Goal: Task Accomplishment & Management: Manage account settings

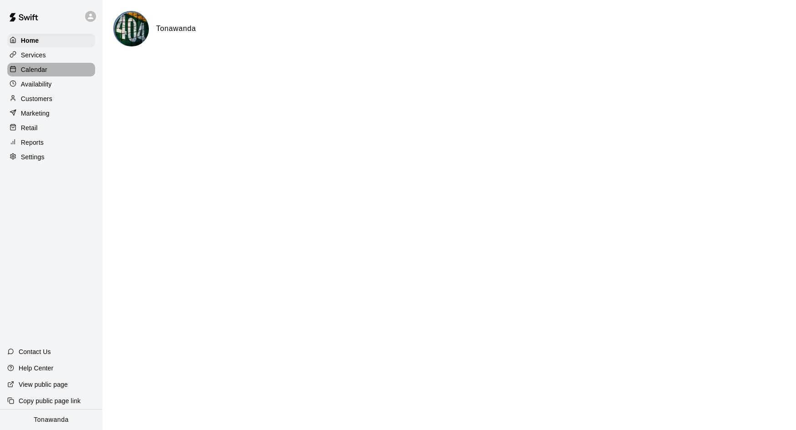
click at [46, 65] on p "Calendar" at bounding box center [34, 69] width 26 height 9
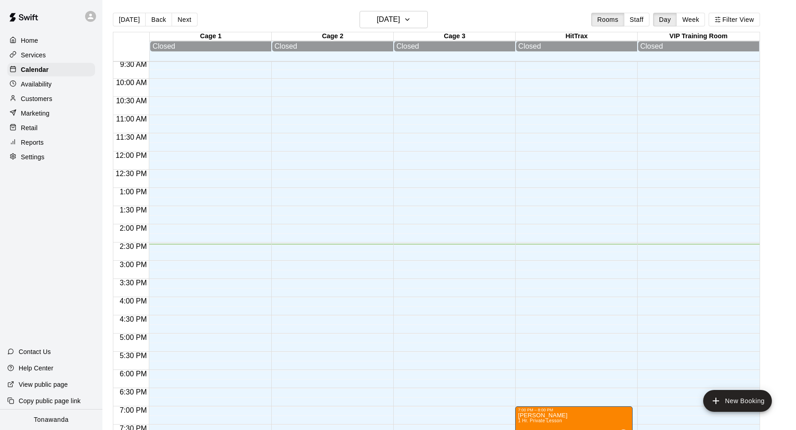
scroll to position [355, 0]
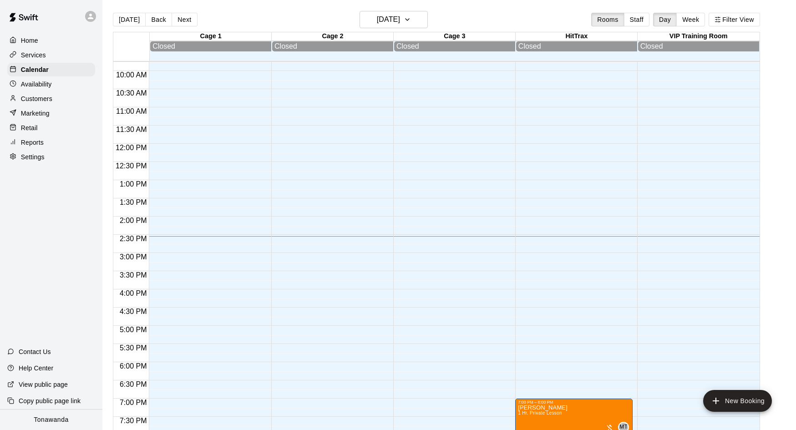
click at [88, 22] on div at bounding box center [92, 16] width 19 height 18
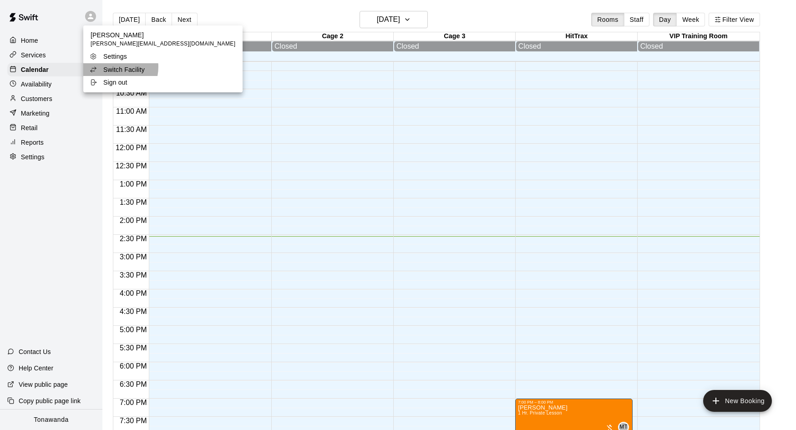
click at [112, 67] on p "Switch Facility" at bounding box center [123, 69] width 41 height 9
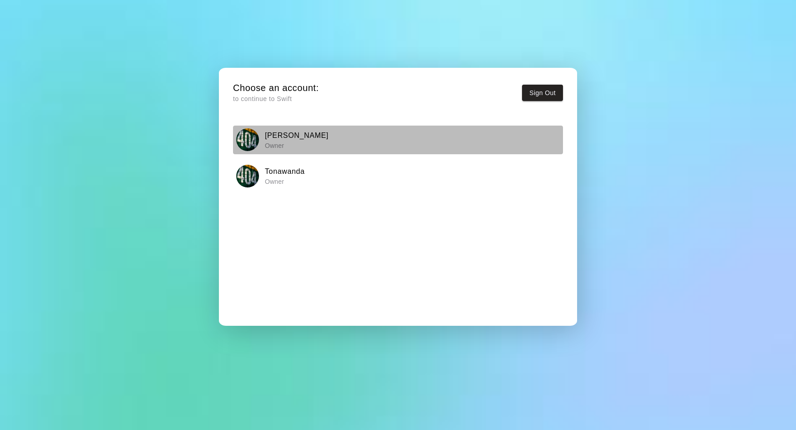
click at [291, 146] on p "Owner" at bounding box center [297, 145] width 64 height 9
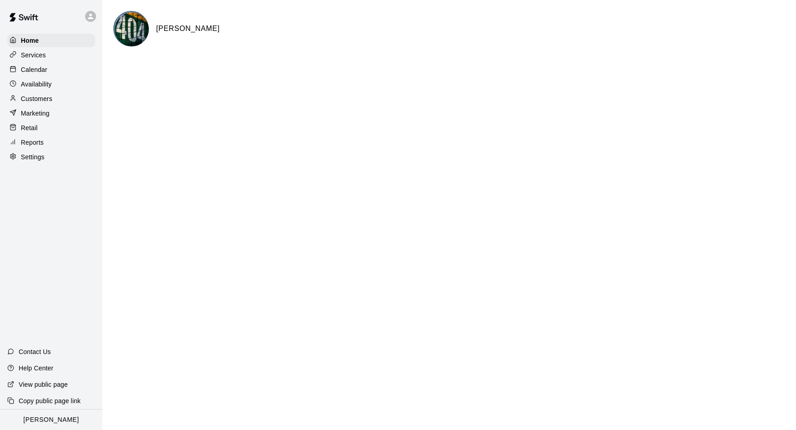
click at [58, 71] on div "Calendar" at bounding box center [51, 70] width 88 height 14
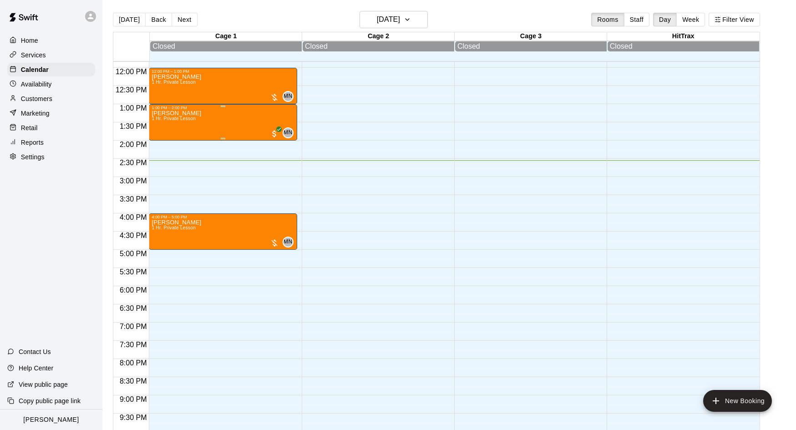
scroll to position [425, 0]
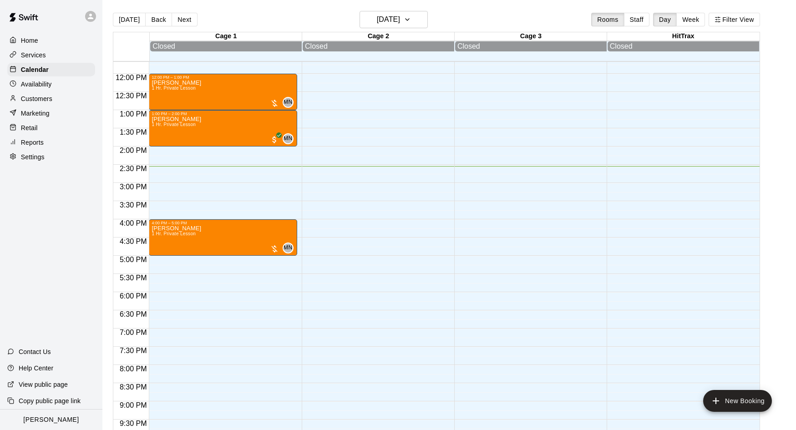
click at [85, 20] on div at bounding box center [92, 16] width 19 height 18
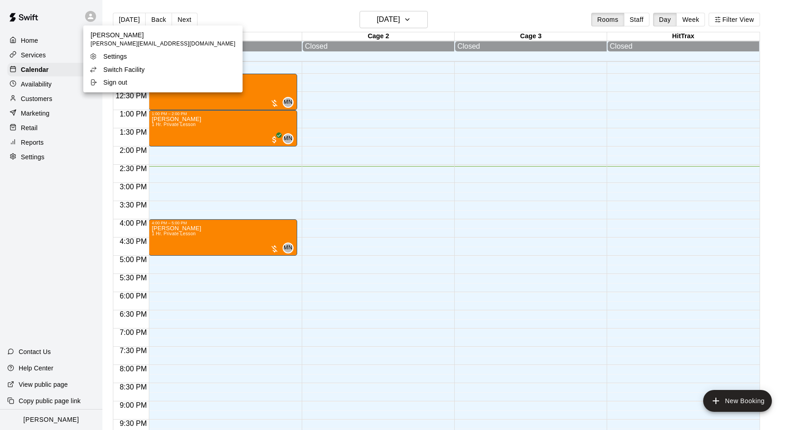
click at [129, 66] on p "Switch Facility" at bounding box center [123, 69] width 41 height 9
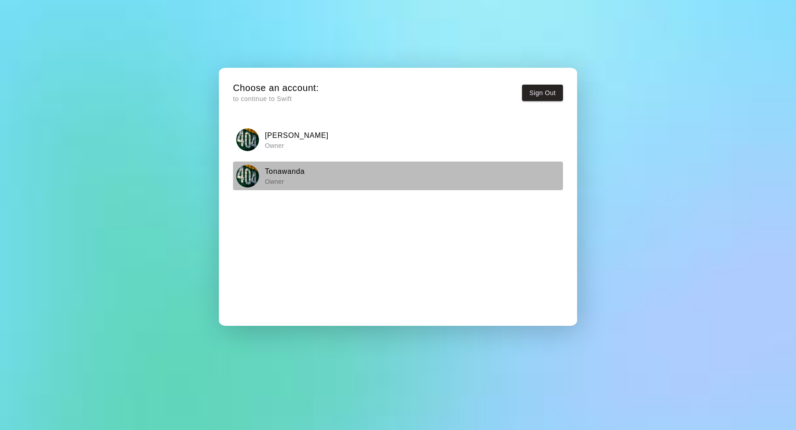
click at [279, 173] on h6 "Tonawanda" at bounding box center [285, 172] width 40 height 12
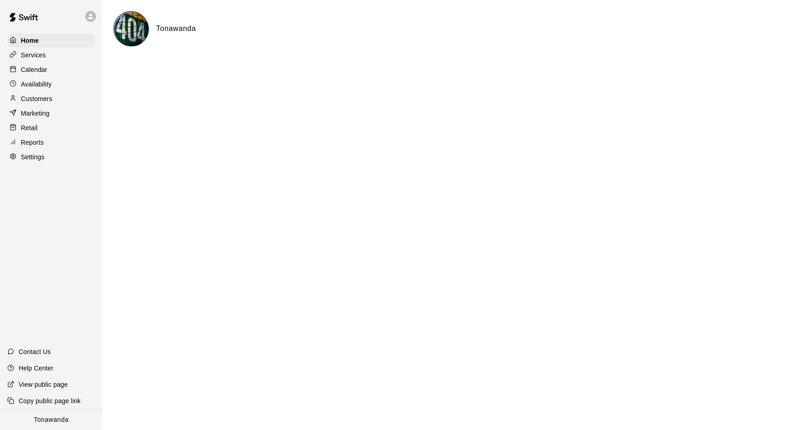
click at [37, 71] on p "Calendar" at bounding box center [34, 69] width 26 height 9
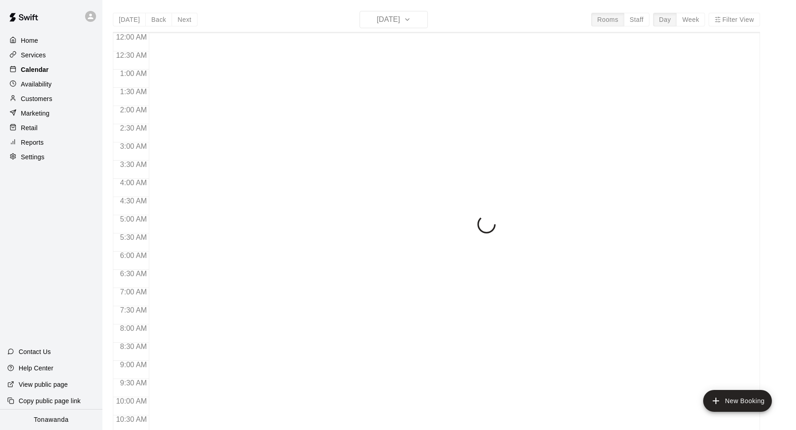
scroll to position [467, 0]
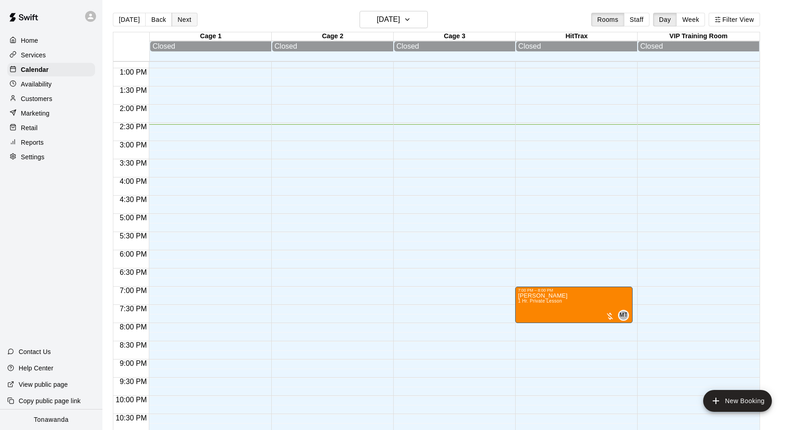
click at [188, 20] on button "Next" at bounding box center [184, 20] width 25 height 14
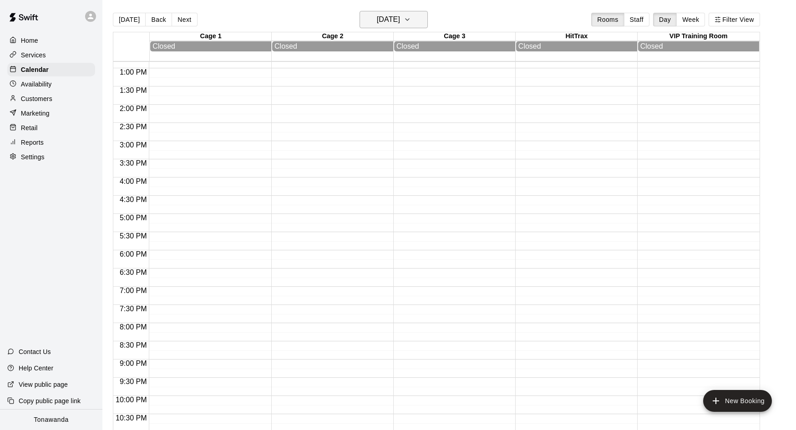
click at [376, 28] on button "[DATE]" at bounding box center [394, 19] width 68 height 17
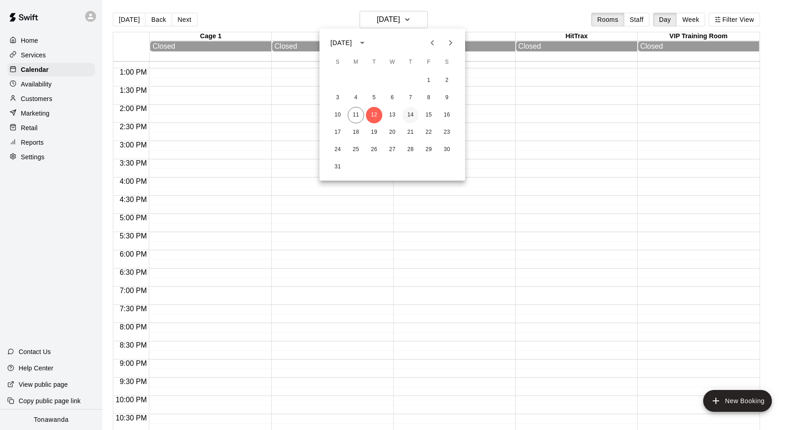
click at [412, 113] on button "14" at bounding box center [410, 115] width 16 height 16
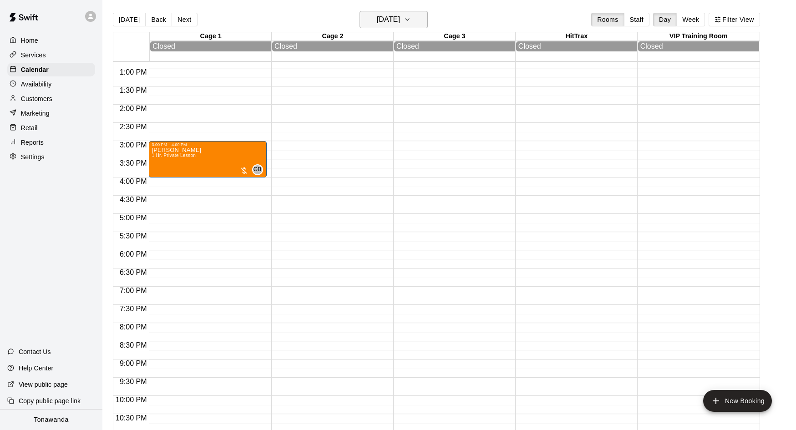
click at [389, 16] on h6 "[DATE]" at bounding box center [388, 19] width 23 height 13
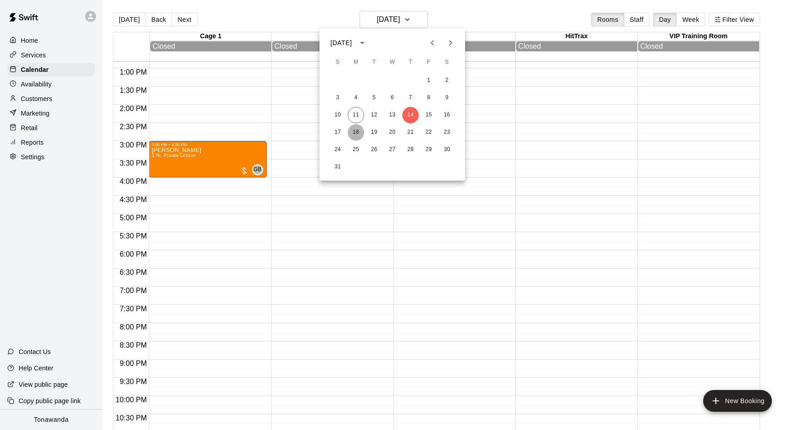
click at [350, 131] on button "18" at bounding box center [356, 132] width 16 height 16
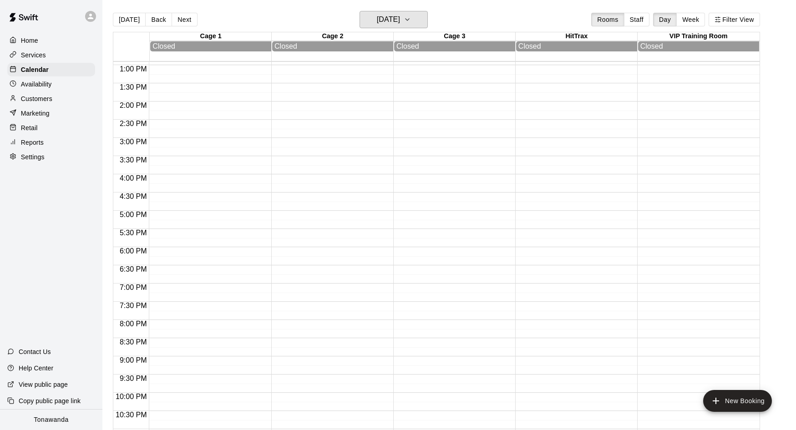
scroll to position [496, 0]
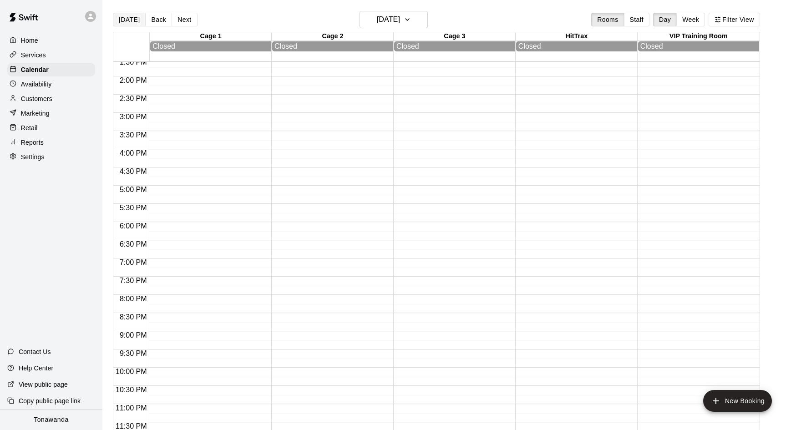
click at [133, 19] on button "[DATE]" at bounding box center [129, 20] width 33 height 14
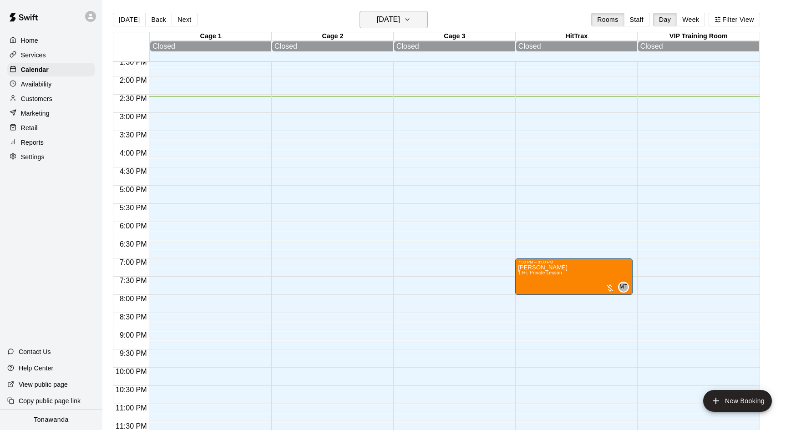
click at [377, 19] on h6 "[DATE]" at bounding box center [388, 19] width 23 height 13
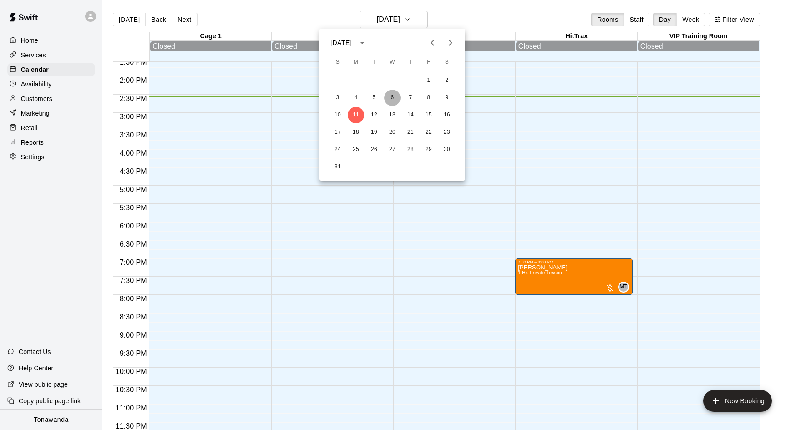
click at [395, 102] on button "6" at bounding box center [392, 98] width 16 height 16
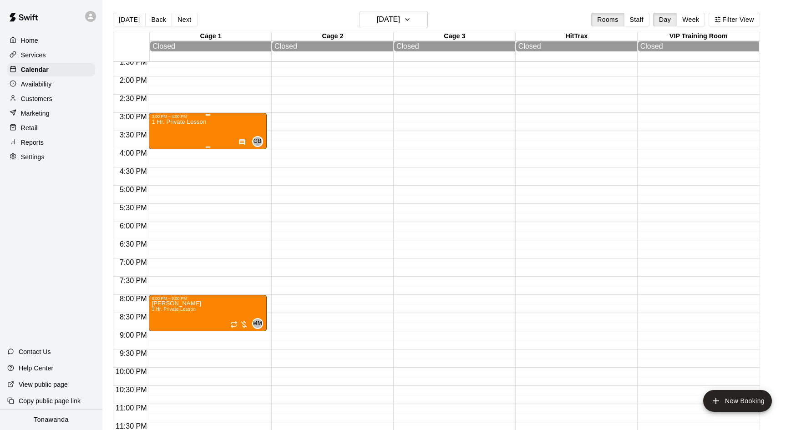
click at [196, 134] on div "1 Hr. Private Lesson" at bounding box center [179, 334] width 55 height 430
click at [166, 172] on icon "delete" at bounding box center [161, 171] width 11 height 11
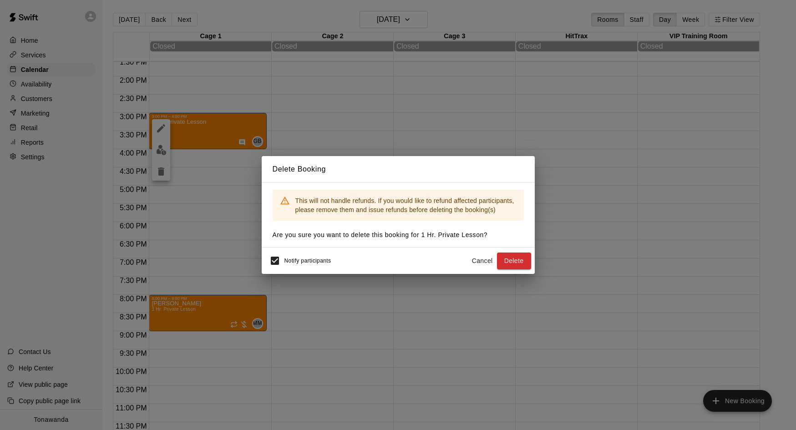
click at [521, 257] on button "Delete" at bounding box center [514, 261] width 34 height 17
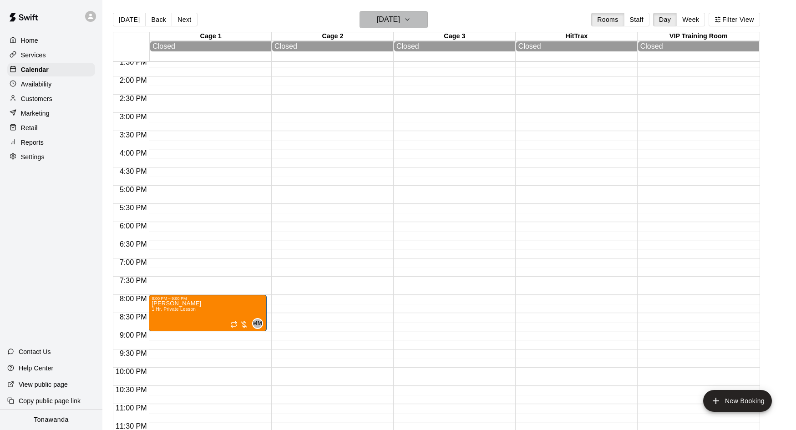
click at [390, 20] on h6 "[DATE]" at bounding box center [388, 19] width 23 height 13
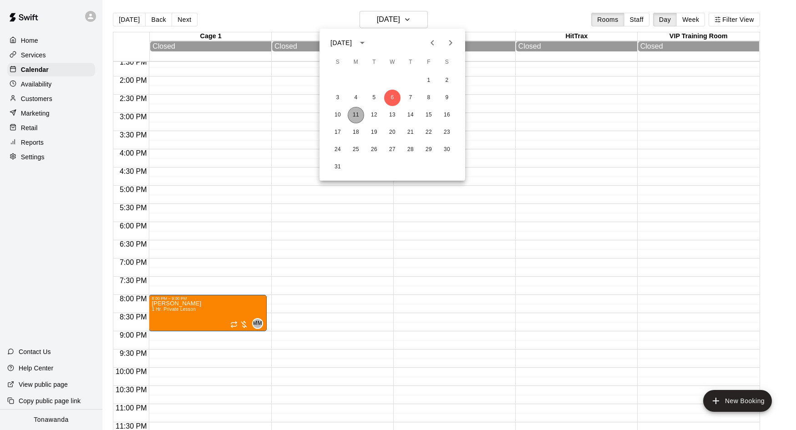
click at [358, 117] on button "11" at bounding box center [356, 115] width 16 height 16
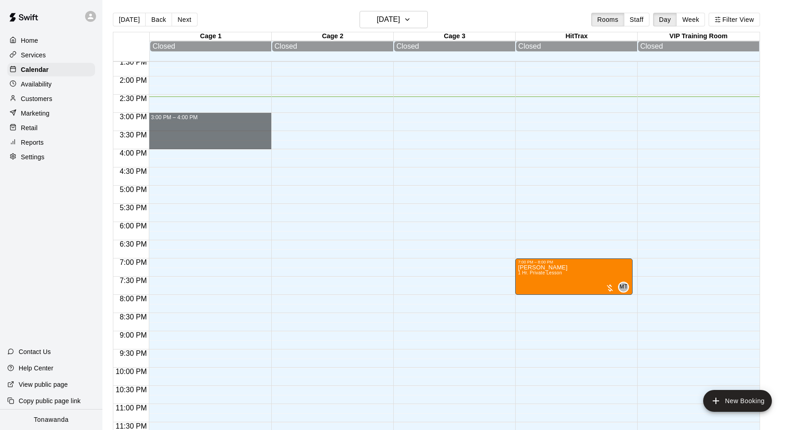
drag, startPoint x: 189, startPoint y: 114, endPoint x: 185, endPoint y: 143, distance: 29.8
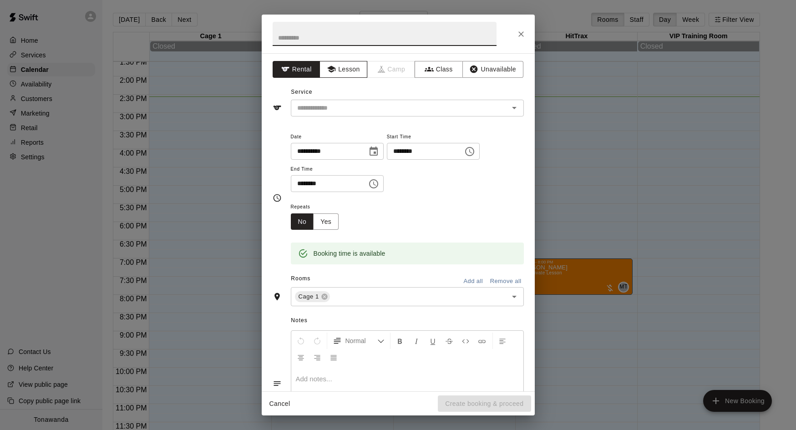
click at [357, 74] on button "Lesson" at bounding box center [343, 69] width 48 height 17
click at [363, 115] on div "​" at bounding box center [407, 108] width 233 height 17
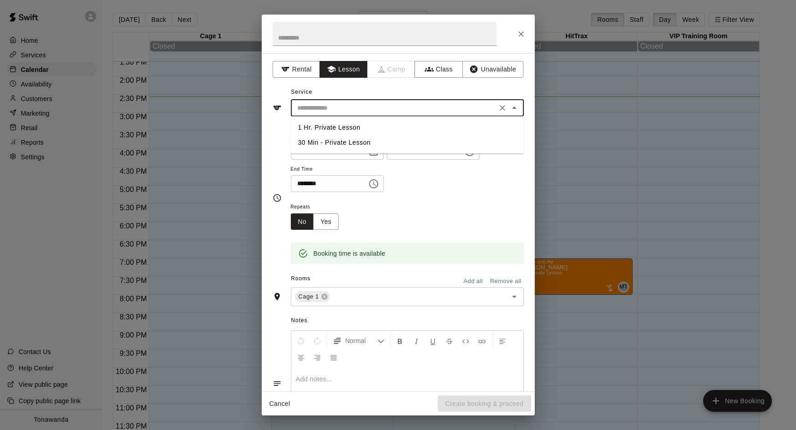
click at [351, 127] on li "1 Hr. Private Lesson" at bounding box center [407, 127] width 233 height 15
type input "**********"
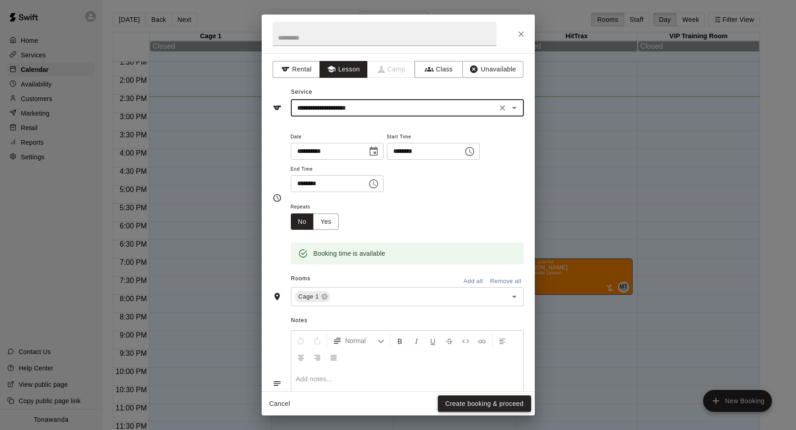
click at [457, 404] on button "Create booking & proceed" at bounding box center [484, 404] width 93 height 17
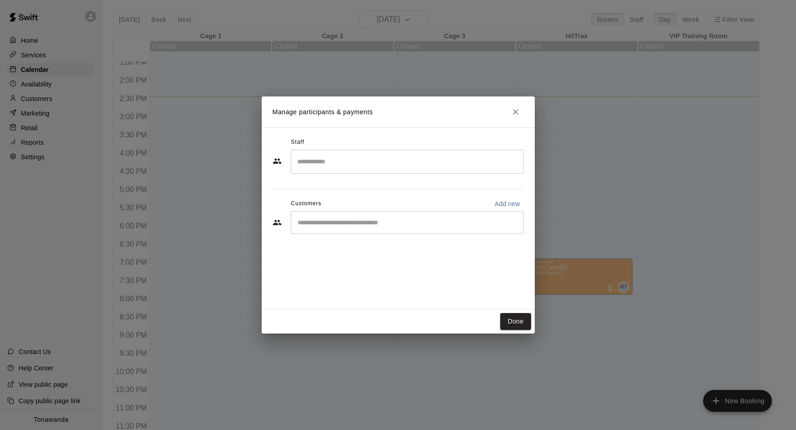
click at [349, 152] on div "​" at bounding box center [407, 162] width 233 height 24
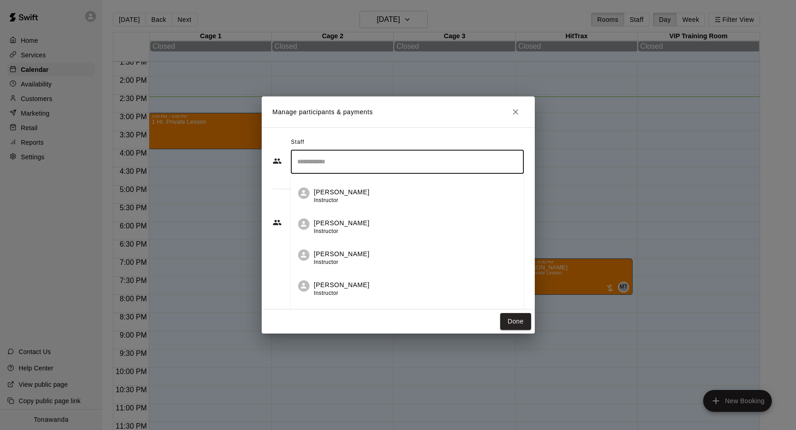
scroll to position [132, 0]
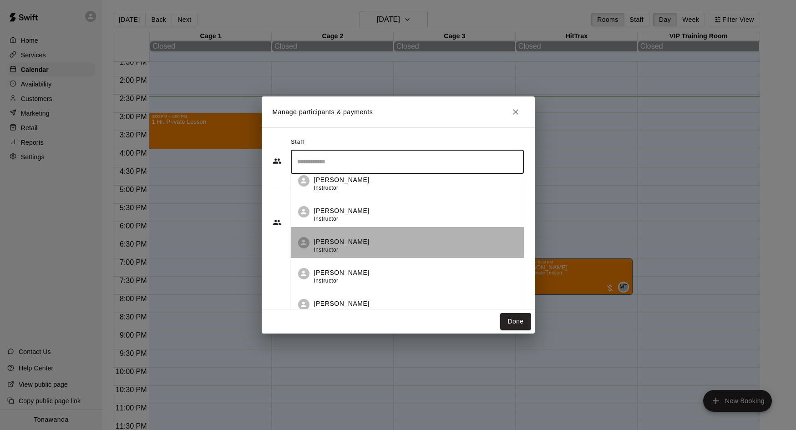
click at [345, 242] on p "[PERSON_NAME]" at bounding box center [342, 242] width 56 height 10
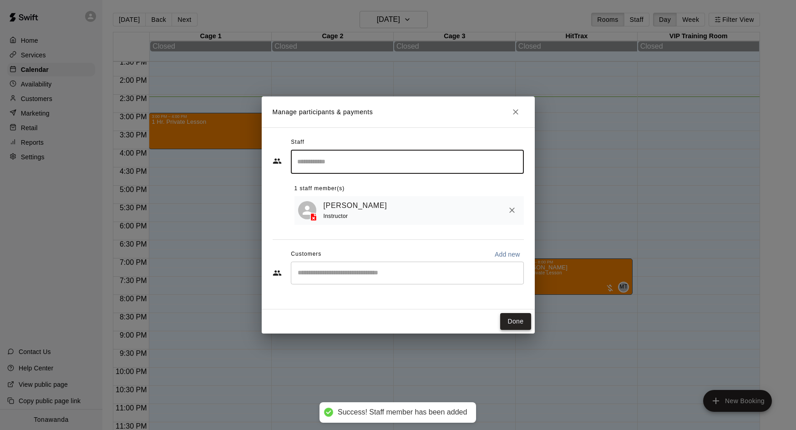
click at [512, 325] on button "Done" at bounding box center [515, 321] width 30 height 17
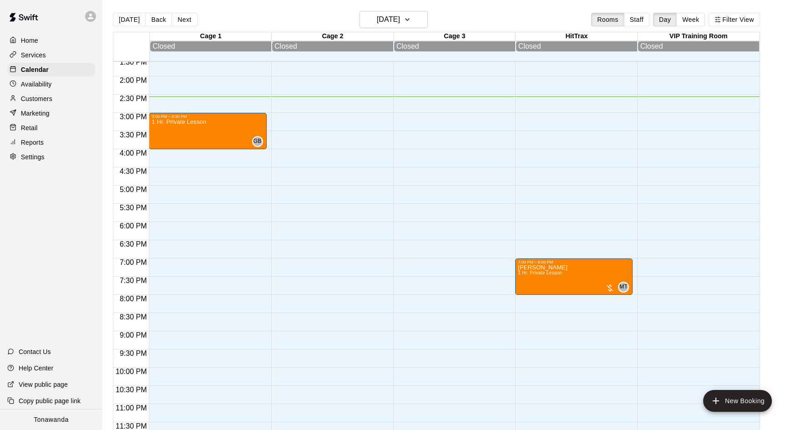
click at [51, 85] on p "Availability" at bounding box center [36, 84] width 31 height 9
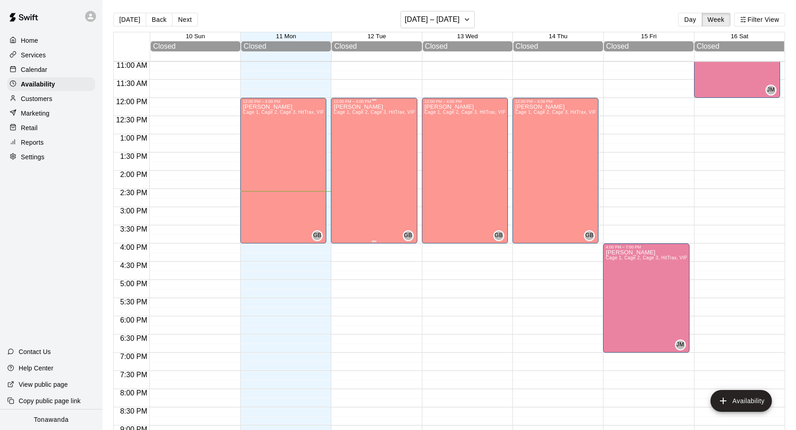
scroll to position [379, 0]
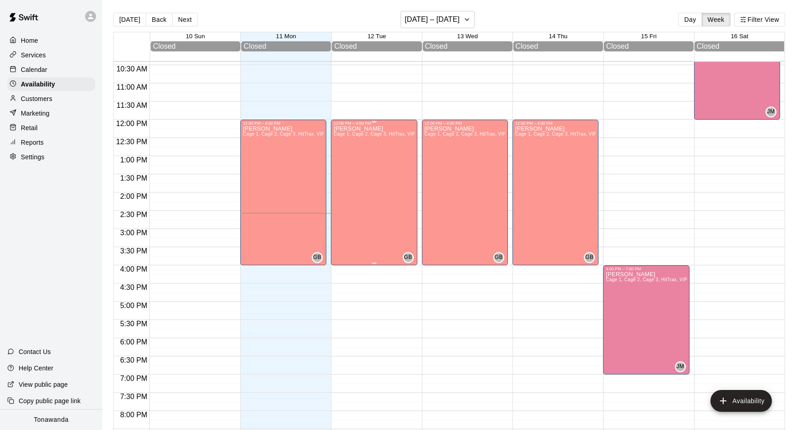
click at [375, 168] on div "[PERSON_NAME] Cage 1, Cage 2, Cage 3, HitTrax, VIP Training Room" at bounding box center [374, 341] width 81 height 430
click at [345, 133] on icon "edit" at bounding box center [343, 136] width 11 height 11
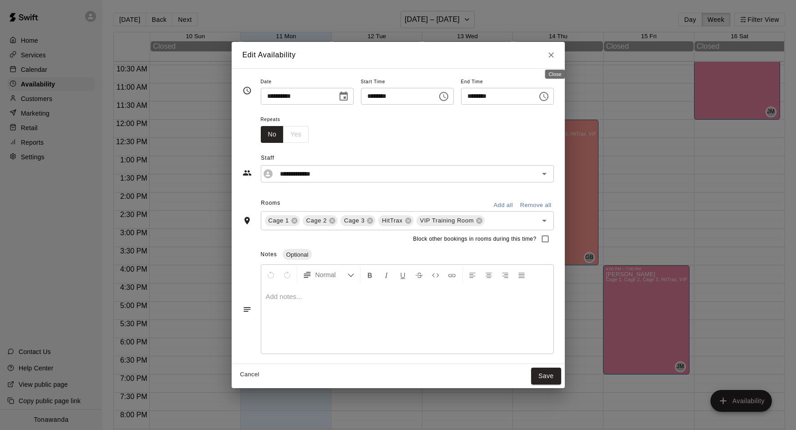
click at [551, 59] on icon "Close" at bounding box center [551, 55] width 9 height 9
type input "**********"
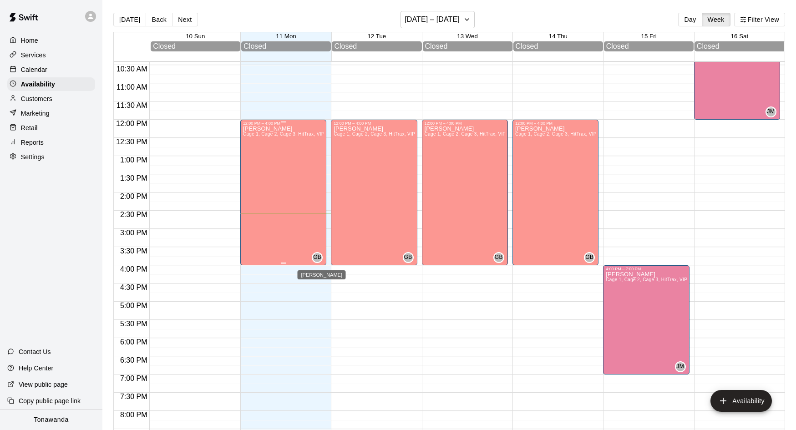
click at [318, 259] on span "GB" at bounding box center [317, 257] width 8 height 9
click at [317, 263] on icon "edit" at bounding box center [322, 263] width 11 height 11
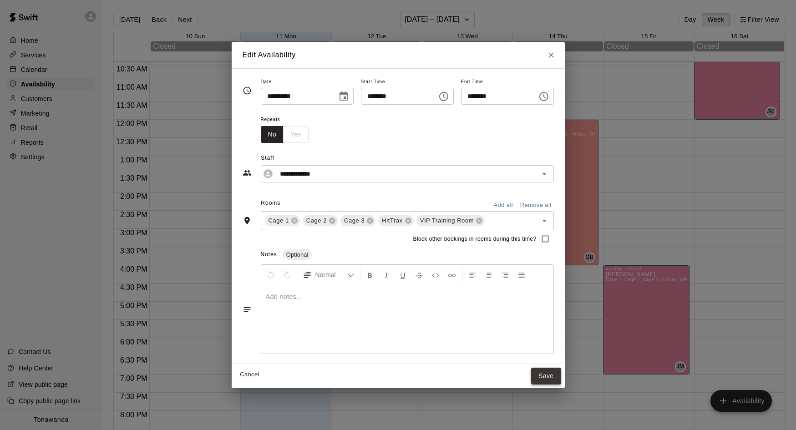
click at [552, 380] on button "Save" at bounding box center [546, 376] width 30 height 17
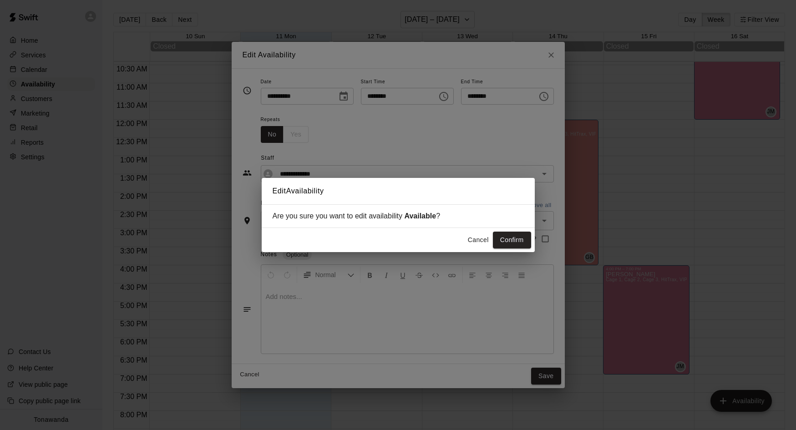
click at [468, 233] on button "Cancel" at bounding box center [478, 240] width 29 height 17
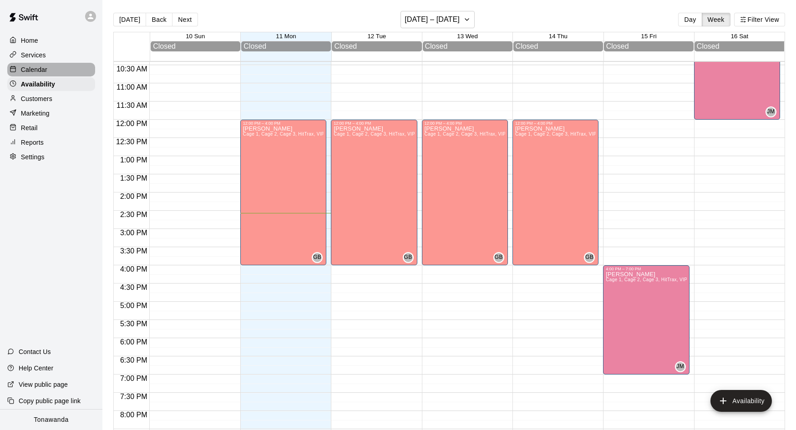
click at [27, 74] on div "Calendar" at bounding box center [51, 70] width 88 height 14
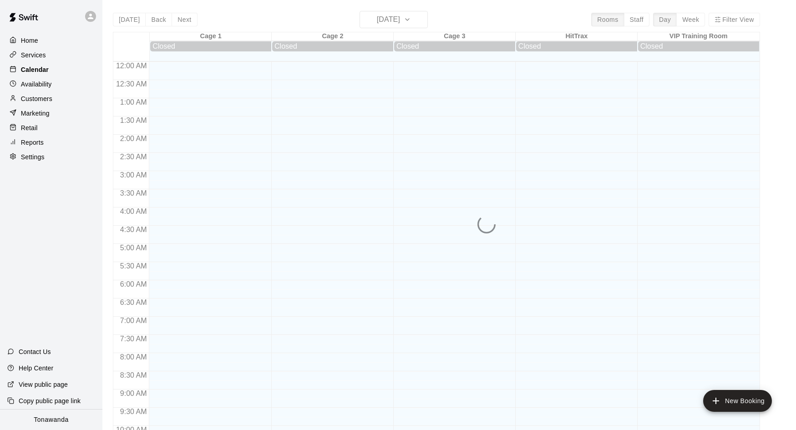
scroll to position [467, 0]
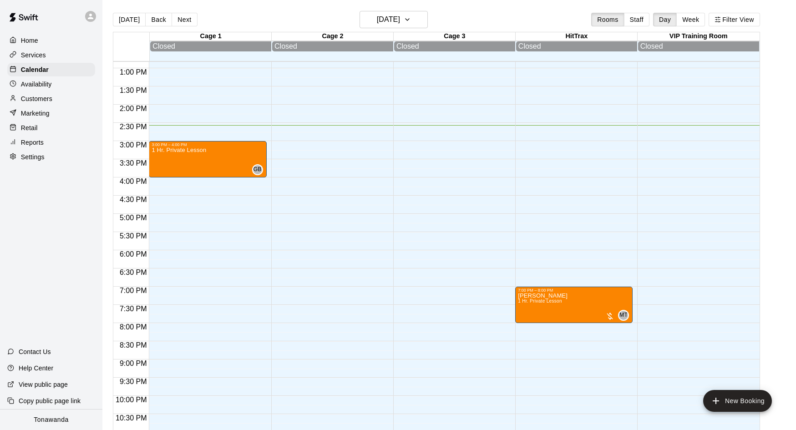
click at [365, 30] on div "[DATE] Back [DATE][DATE] Rooms Staff Day Week Filter View" at bounding box center [436, 21] width 647 height 21
click at [370, 27] on button "[DATE]" at bounding box center [394, 19] width 68 height 17
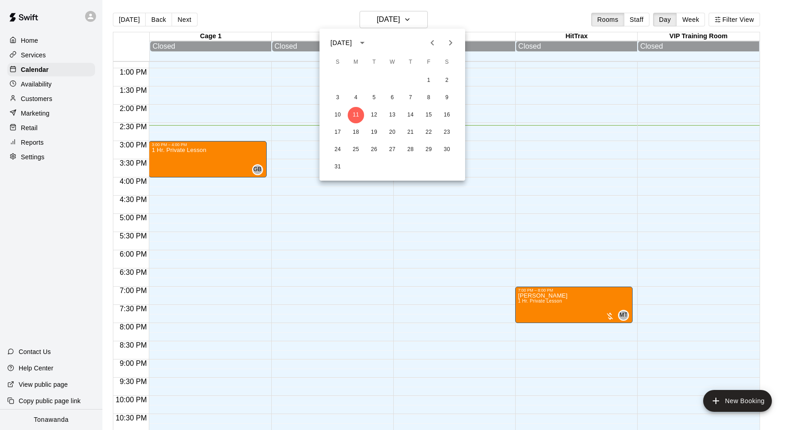
click at [453, 48] on icon "Next month" at bounding box center [450, 42] width 11 height 11
click at [360, 87] on div "1 2 3 4 5 6" at bounding box center [392, 80] width 146 height 16
click at [358, 86] on button "1" at bounding box center [356, 80] width 16 height 16
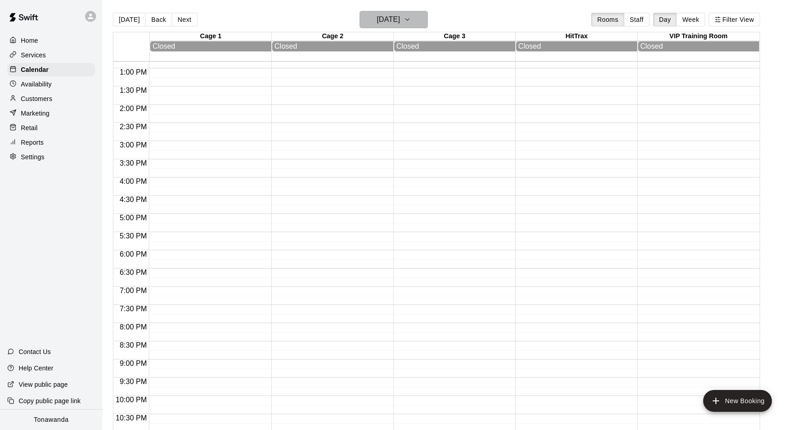
click at [424, 23] on button "[DATE]" at bounding box center [394, 19] width 68 height 17
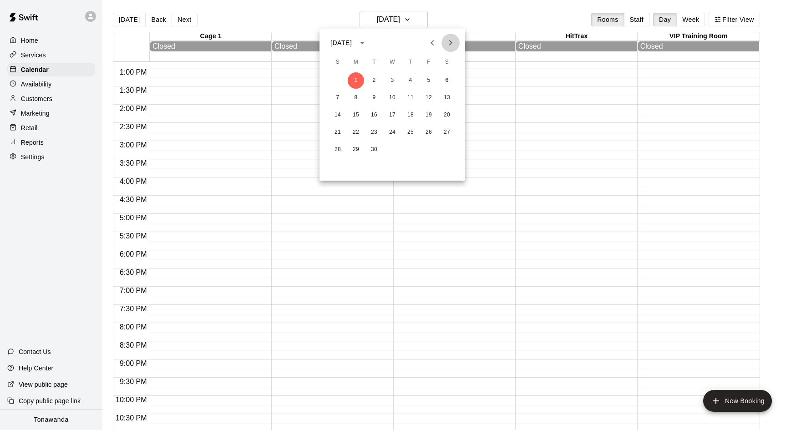
click at [451, 47] on icon "Next month" at bounding box center [450, 42] width 11 height 11
click at [388, 95] on button "10" at bounding box center [392, 98] width 16 height 16
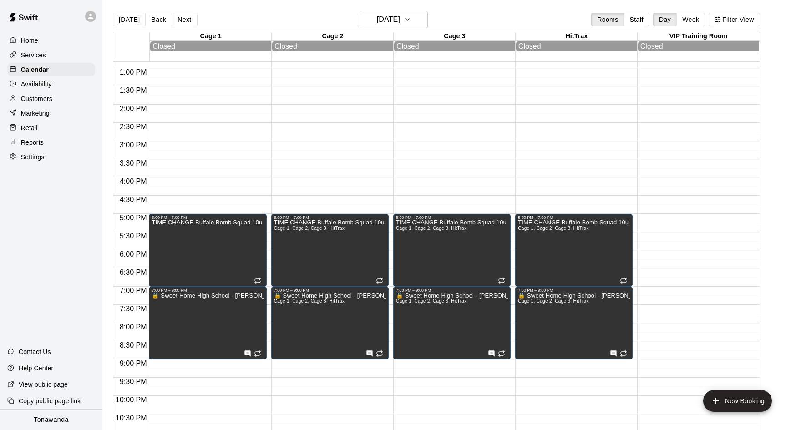
click at [184, 17] on button "Next" at bounding box center [184, 20] width 25 height 14
click at [403, 305] on icon "edit" at bounding box center [405, 303] width 8 height 8
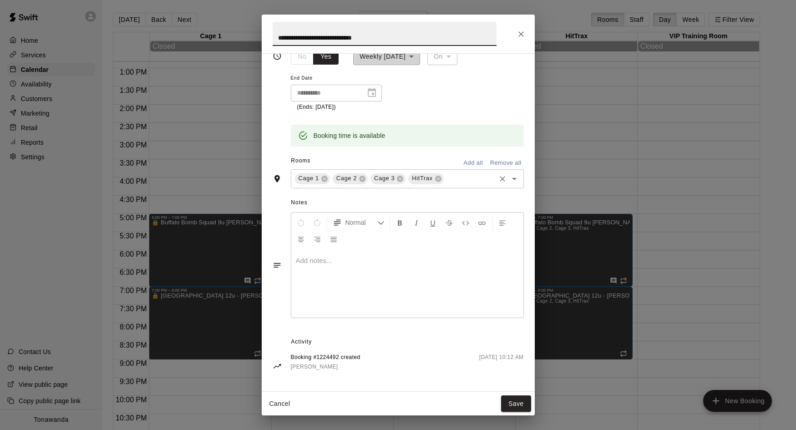
scroll to position [113, 0]
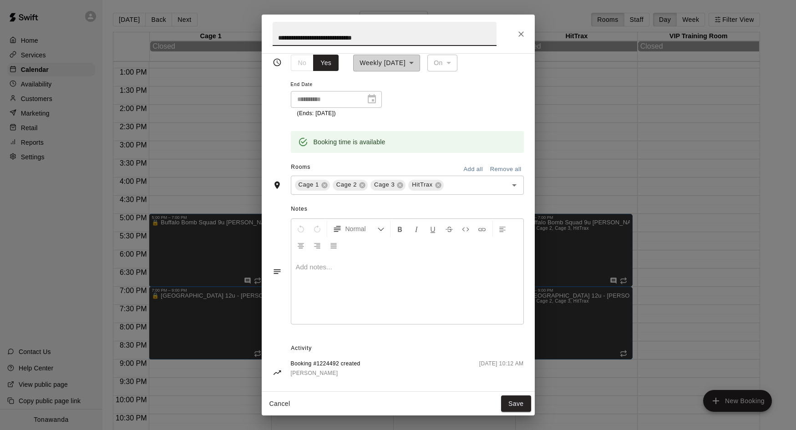
click at [523, 39] on button "Close" at bounding box center [521, 34] width 16 height 16
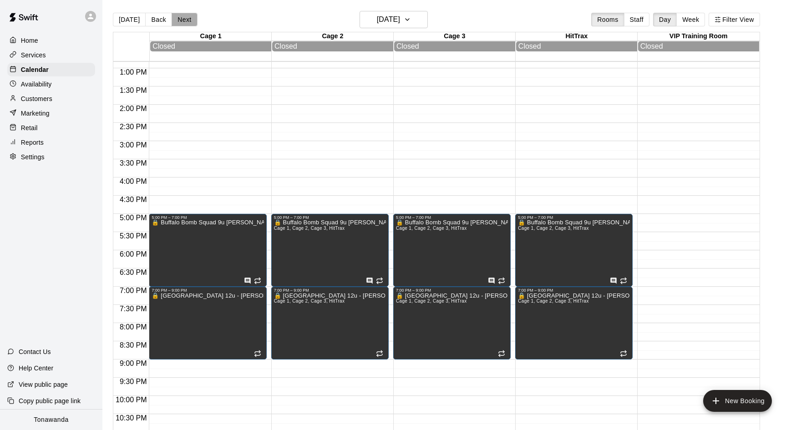
click at [186, 23] on button "Next" at bounding box center [184, 20] width 25 height 14
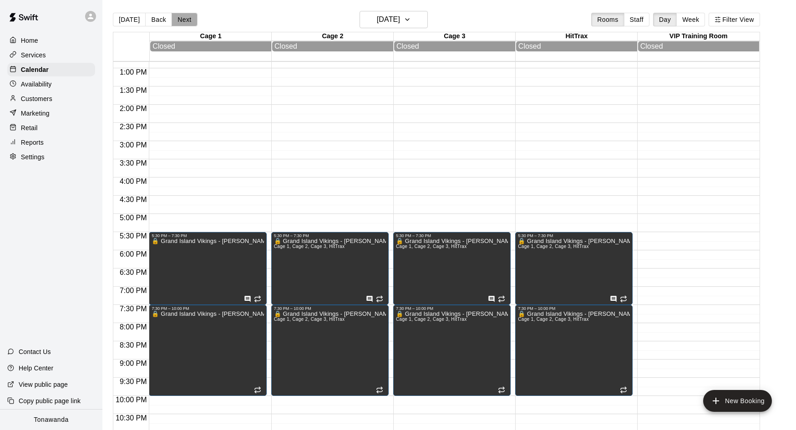
click at [186, 23] on button "Next" at bounding box center [184, 20] width 25 height 14
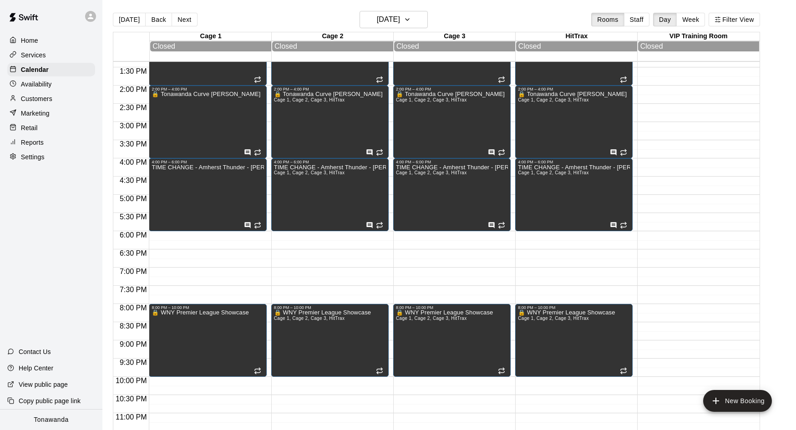
scroll to position [496, 0]
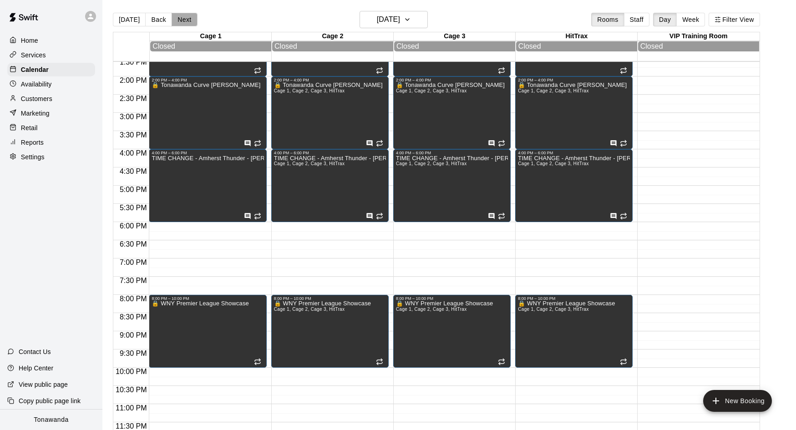
click at [186, 24] on button "Next" at bounding box center [184, 20] width 25 height 14
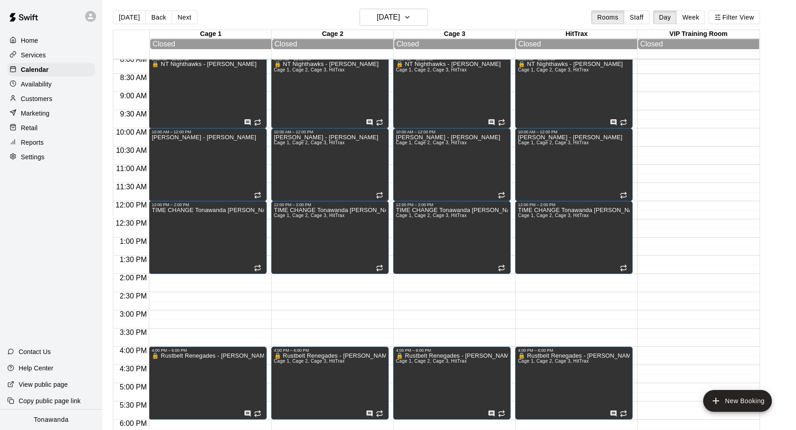
scroll to position [314, 0]
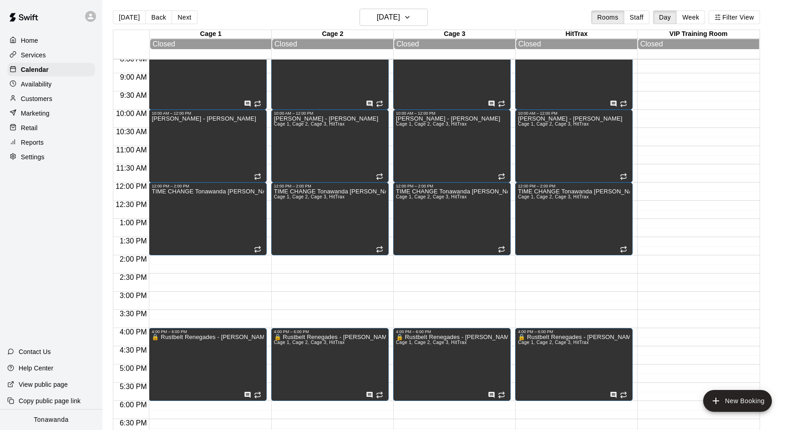
click at [133, 18] on button "[DATE]" at bounding box center [129, 17] width 33 height 14
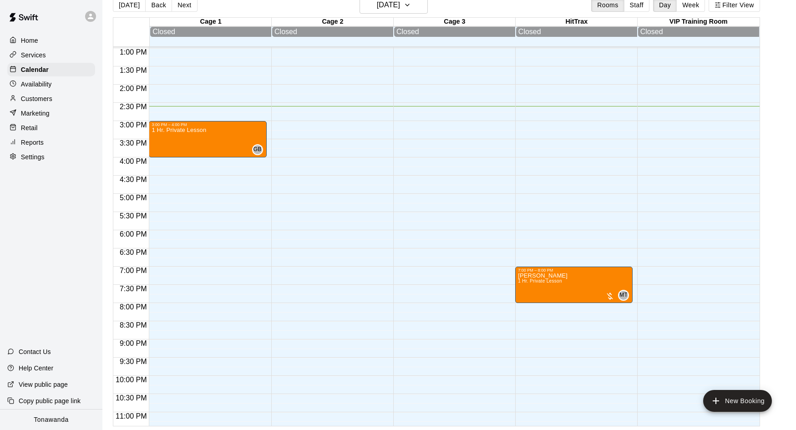
scroll to position [455, 0]
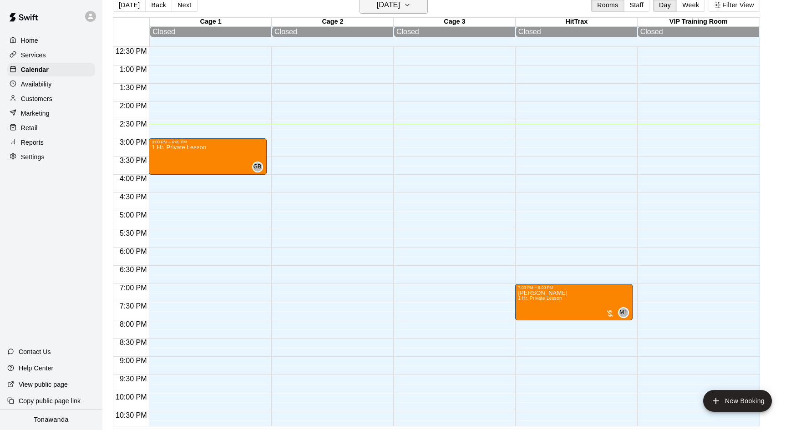
click at [384, 5] on h6 "[DATE]" at bounding box center [388, 5] width 23 height 13
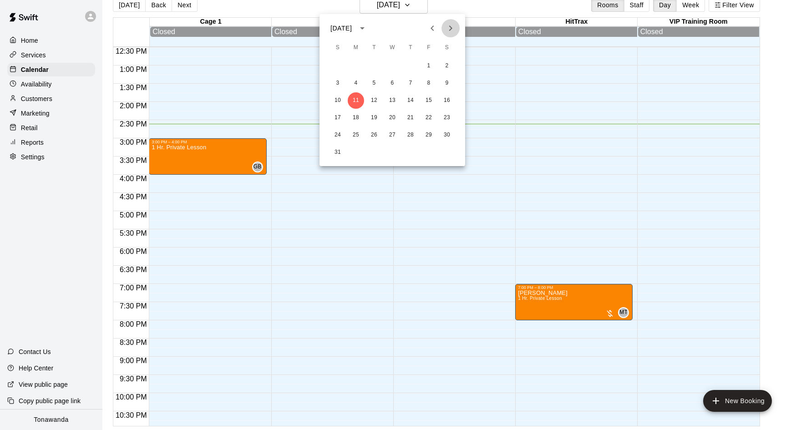
click at [443, 32] on button "Next month" at bounding box center [450, 28] width 18 height 18
click at [355, 84] on button "3" at bounding box center [356, 83] width 16 height 16
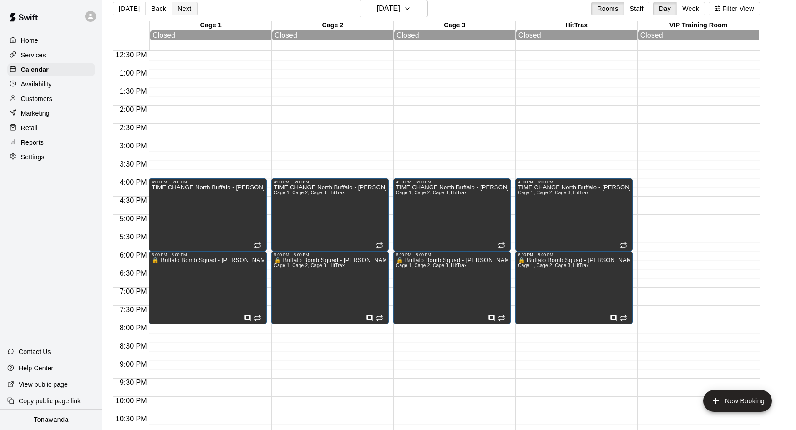
click at [186, 11] on button "Next" at bounding box center [184, 9] width 25 height 14
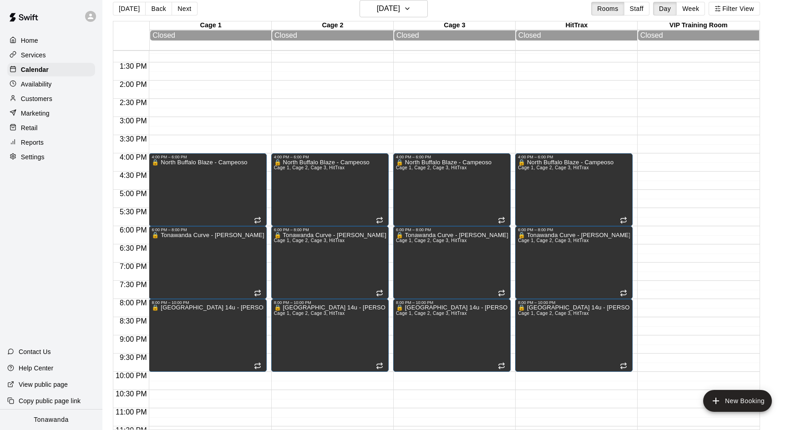
scroll to position [481, 0]
click at [181, 12] on button "Next" at bounding box center [184, 9] width 25 height 14
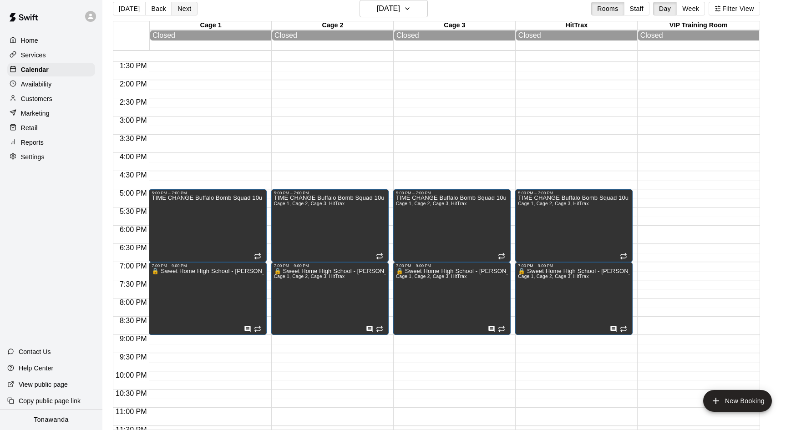
click at [190, 3] on button "Next" at bounding box center [184, 9] width 25 height 14
click at [190, 4] on button "Next" at bounding box center [184, 9] width 25 height 14
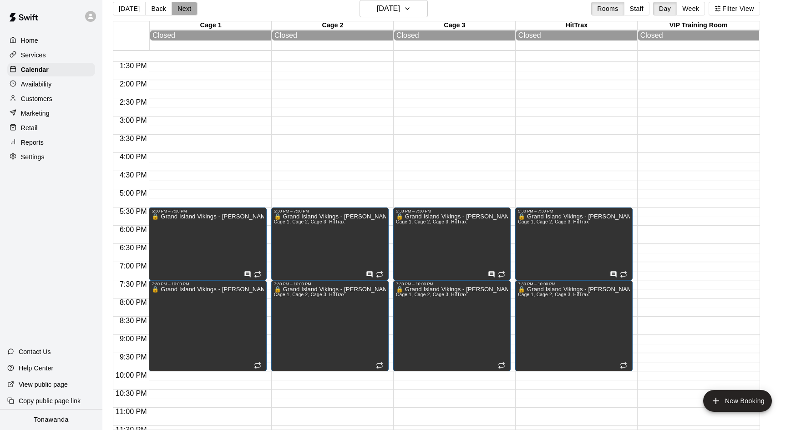
click at [190, 4] on button "Next" at bounding box center [184, 9] width 25 height 14
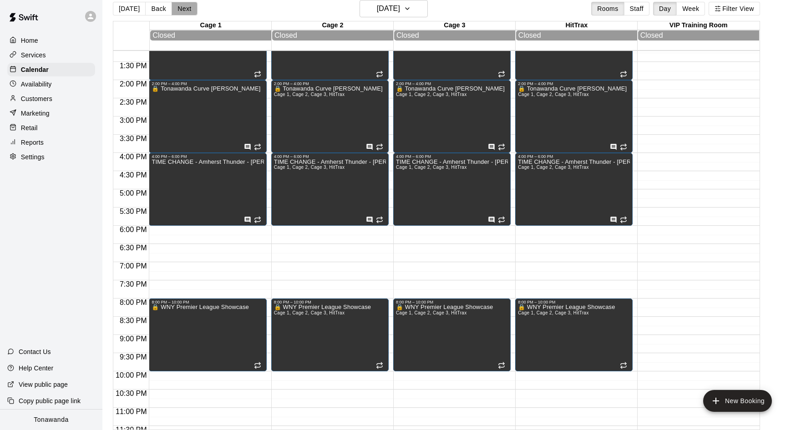
click at [191, 11] on button "Next" at bounding box center [184, 9] width 25 height 14
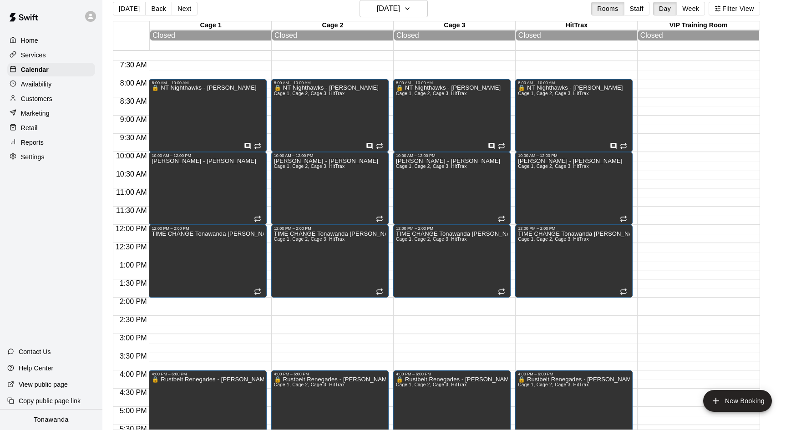
scroll to position [260, 0]
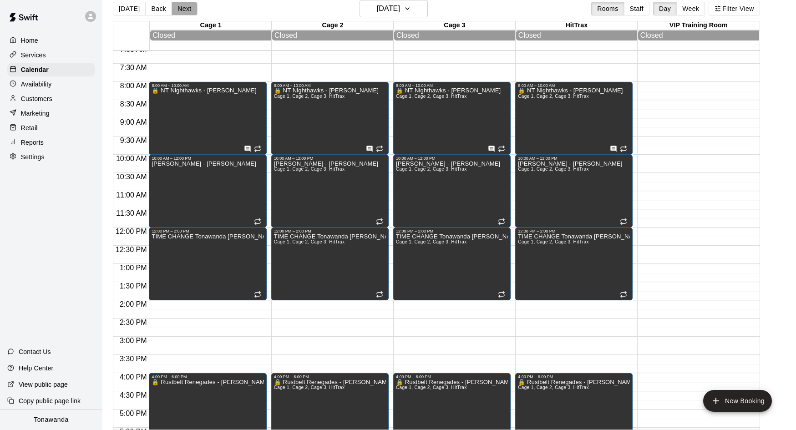
click at [192, 12] on button "Next" at bounding box center [184, 9] width 25 height 14
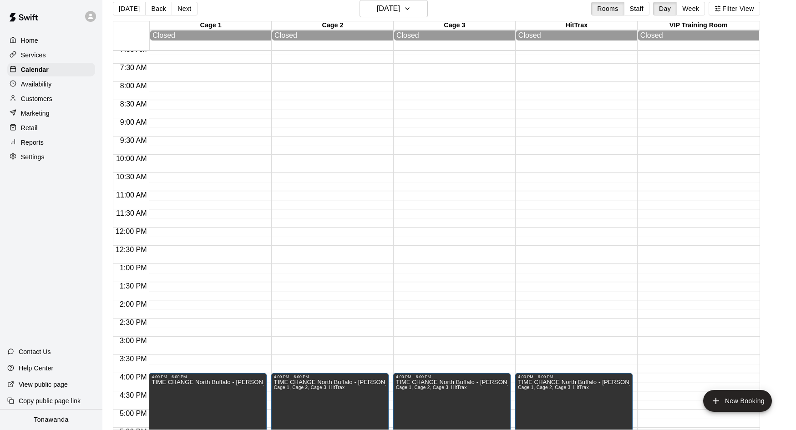
scroll to position [266, 0]
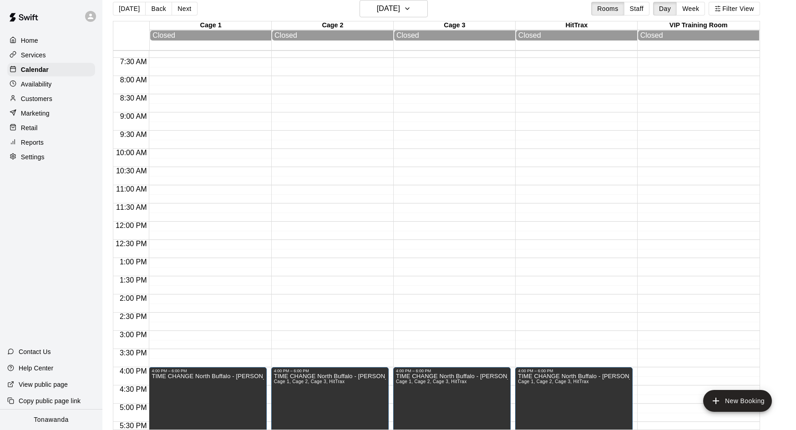
click at [376, 22] on div "Cage 2" at bounding box center [333, 25] width 122 height 9
click at [385, 13] on h6 "[DATE]" at bounding box center [388, 8] width 23 height 13
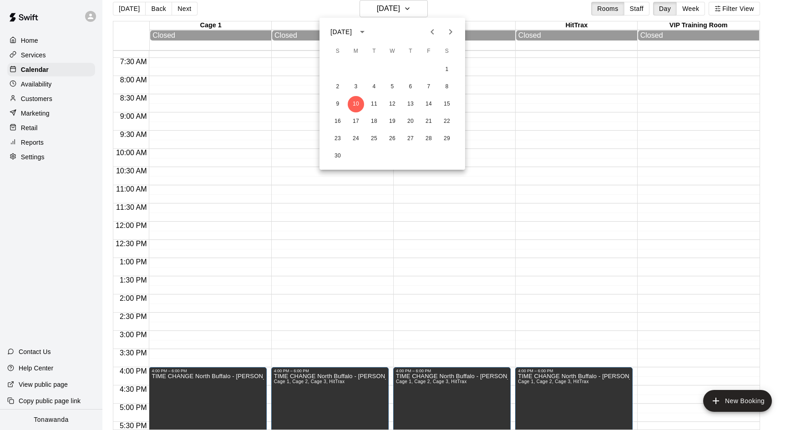
click at [447, 33] on icon "Next month" at bounding box center [450, 31] width 11 height 11
click at [405, 71] on button "1" at bounding box center [410, 69] width 16 height 16
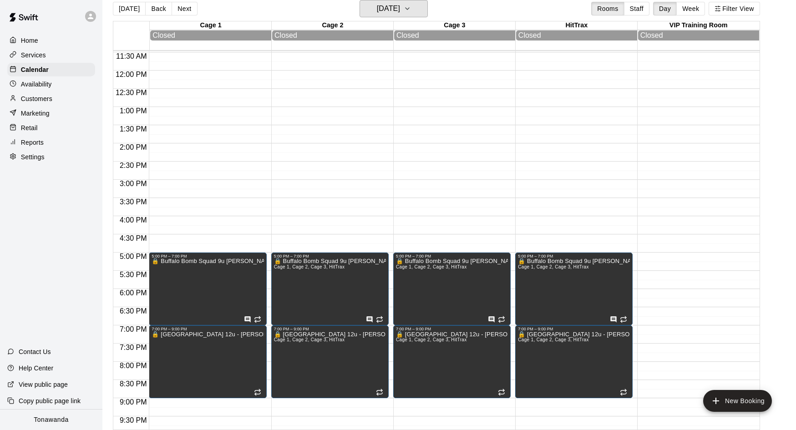
scroll to position [416, 0]
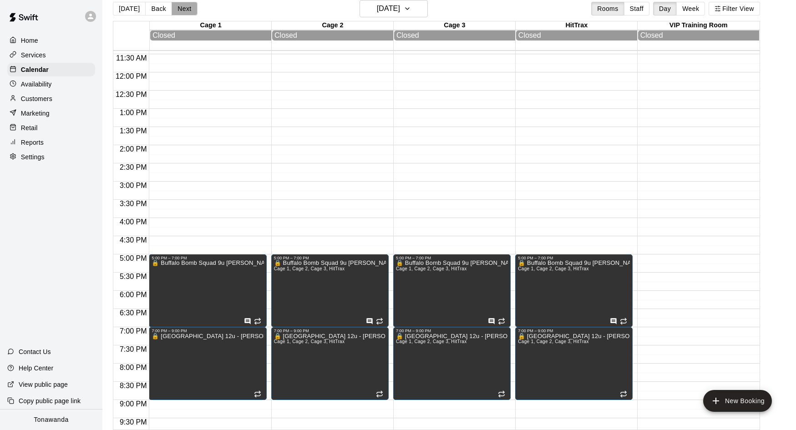
click at [178, 8] on button "Next" at bounding box center [184, 9] width 25 height 14
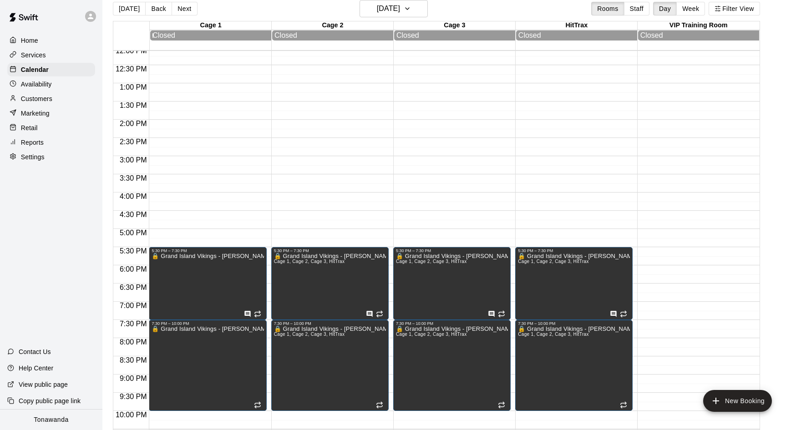
scroll to position [441, 0]
click at [185, 10] on button "Next" at bounding box center [184, 9] width 25 height 14
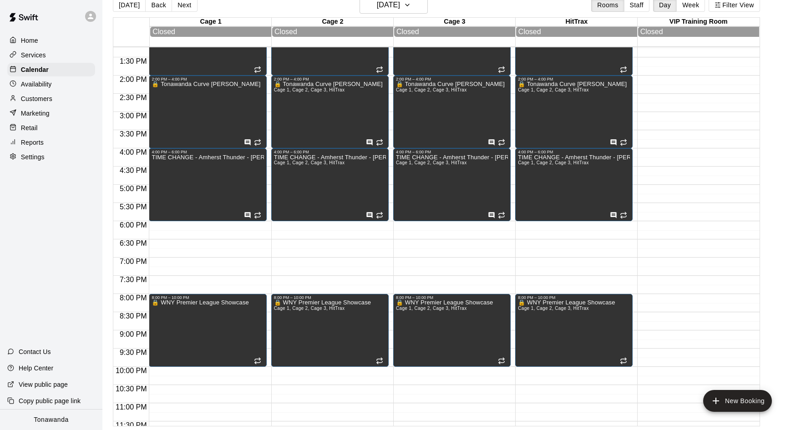
scroll to position [477, 0]
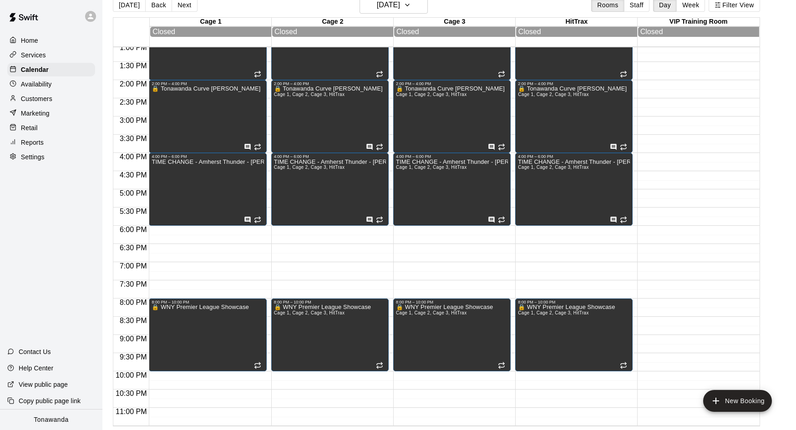
click at [174, 3] on button "Next" at bounding box center [184, 5] width 25 height 14
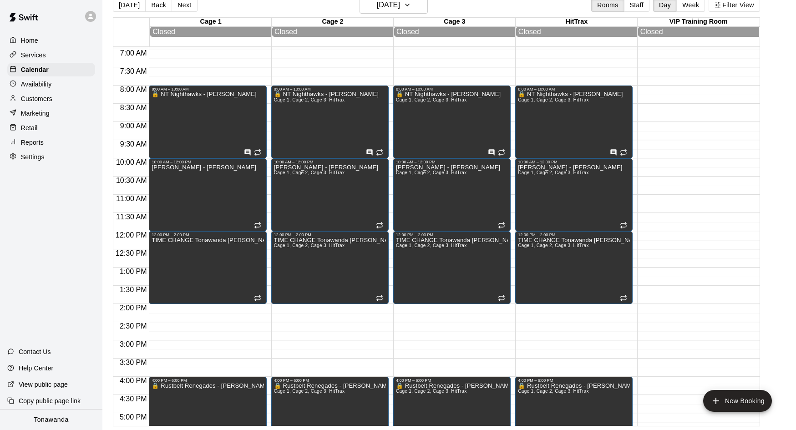
scroll to position [251, 0]
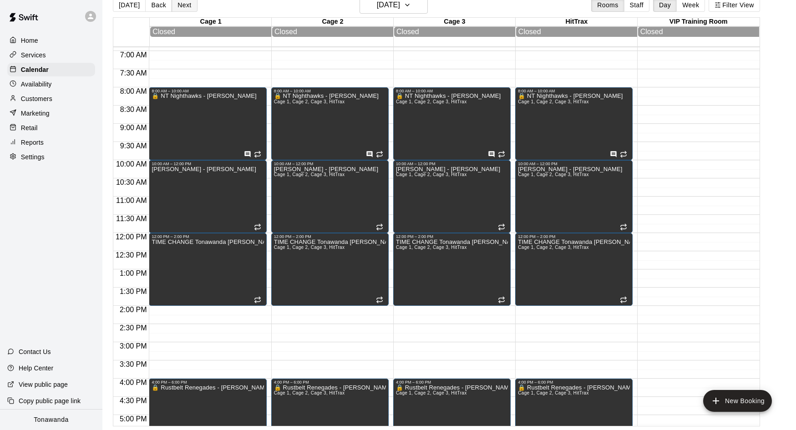
click at [183, 10] on button "Next" at bounding box center [184, 5] width 25 height 14
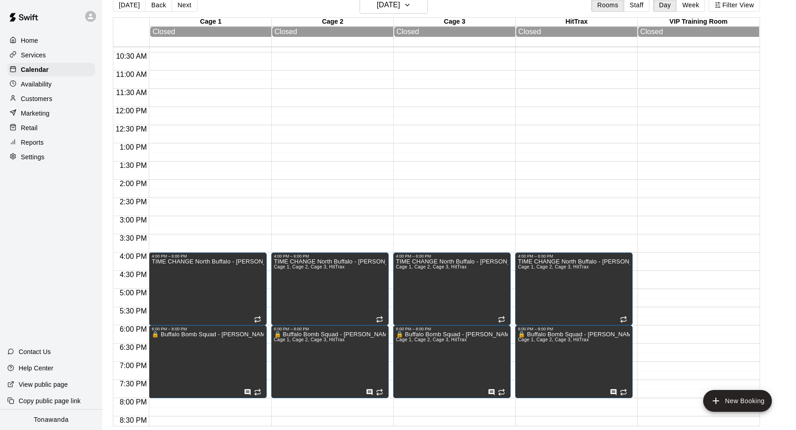
scroll to position [395, 0]
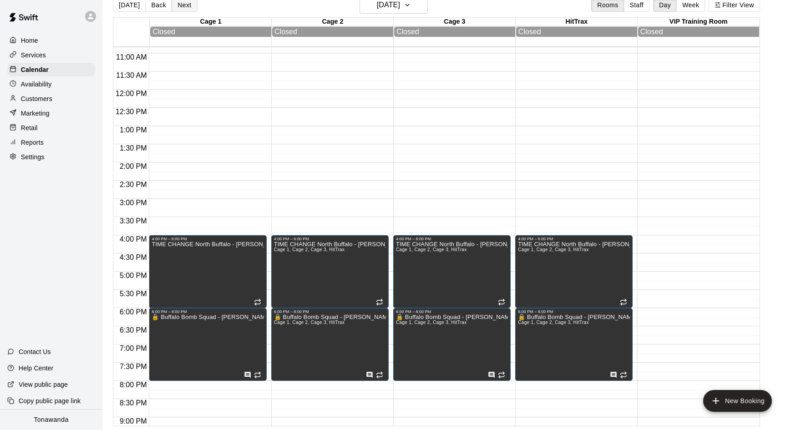
click at [175, 7] on button "Next" at bounding box center [184, 5] width 25 height 14
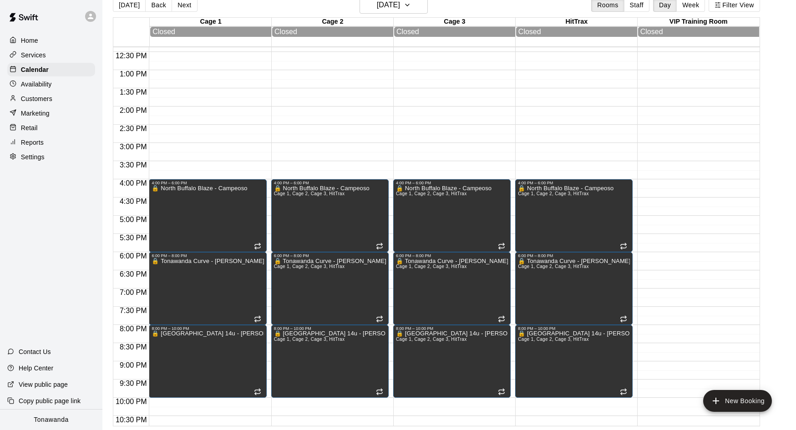
scroll to position [449, 0]
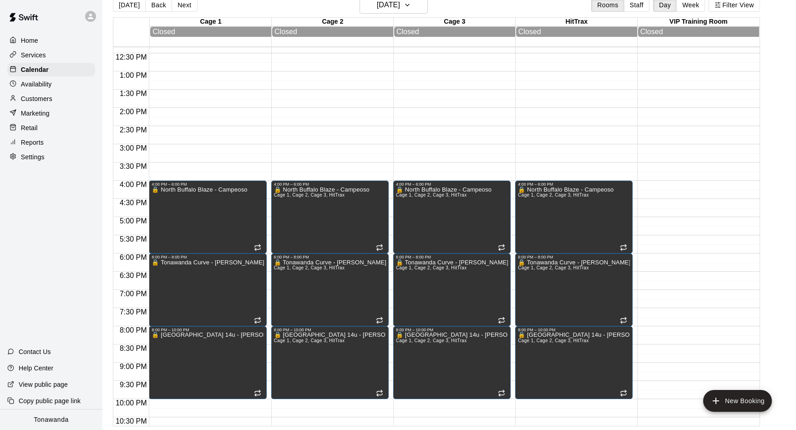
click at [140, 6] on button "[DATE]" at bounding box center [129, 5] width 33 height 14
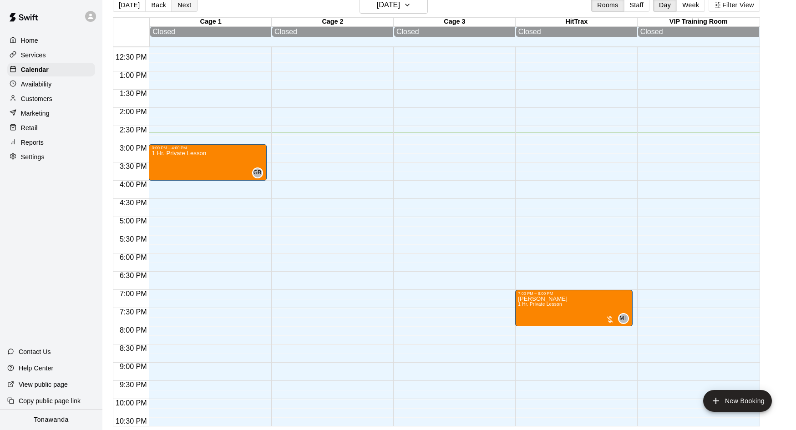
click at [184, 9] on button "Next" at bounding box center [184, 5] width 25 height 14
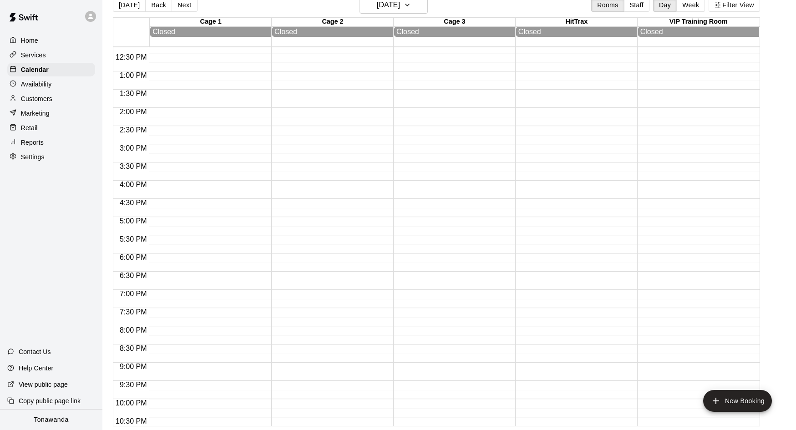
click at [178, 9] on button "Next" at bounding box center [184, 5] width 25 height 14
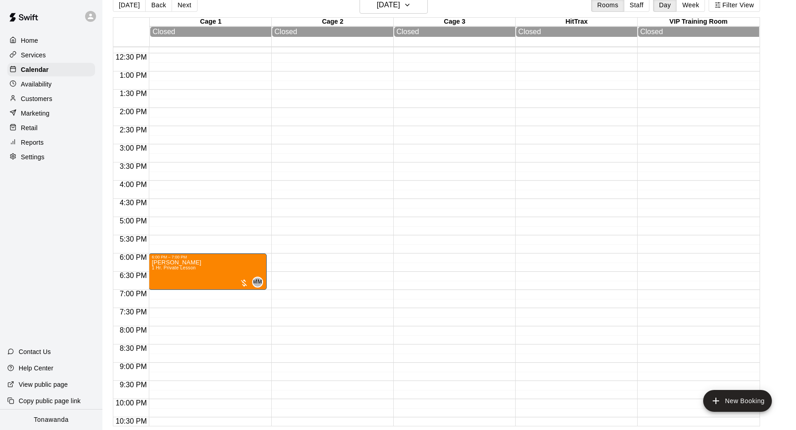
click at [178, 9] on button "Next" at bounding box center [184, 5] width 25 height 14
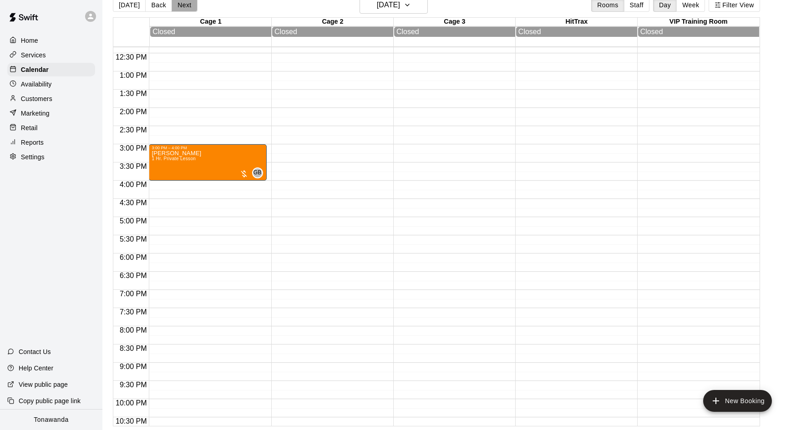
click at [174, 9] on button "Next" at bounding box center [184, 5] width 25 height 14
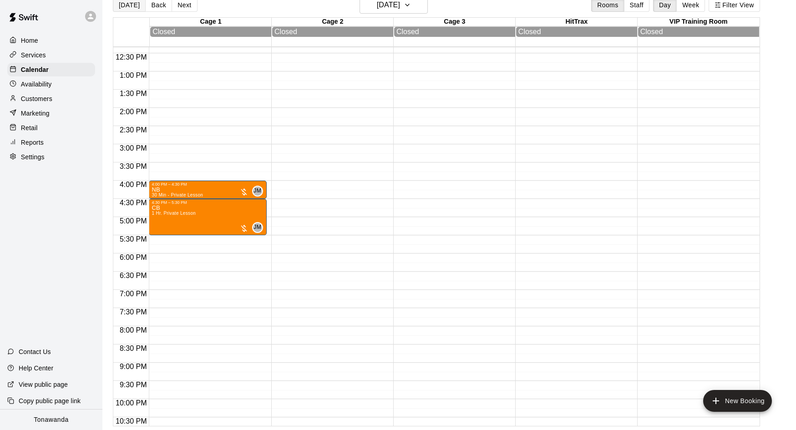
click at [138, 8] on button "[DATE]" at bounding box center [129, 5] width 33 height 14
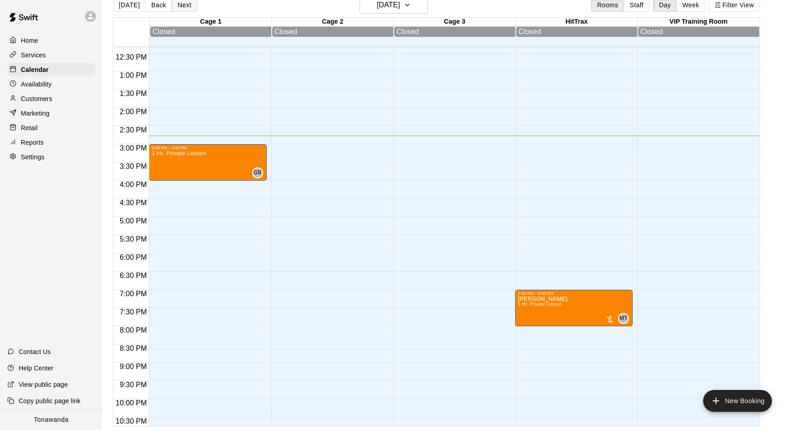
click at [188, 6] on button "Next" at bounding box center [184, 5] width 25 height 14
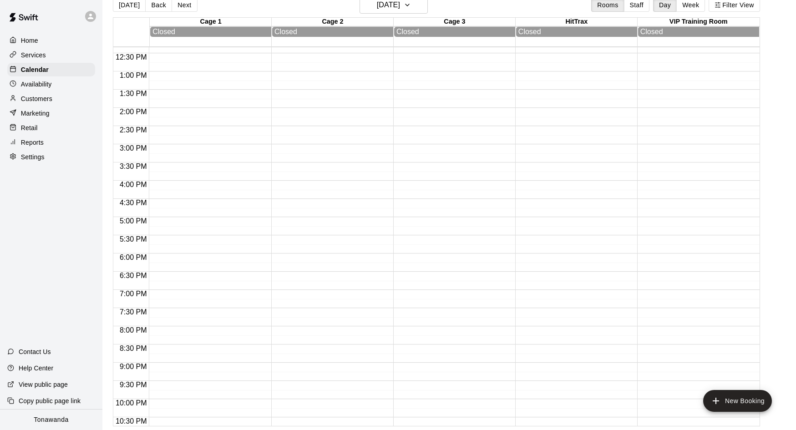
click at [137, 10] on button "[DATE]" at bounding box center [129, 5] width 33 height 14
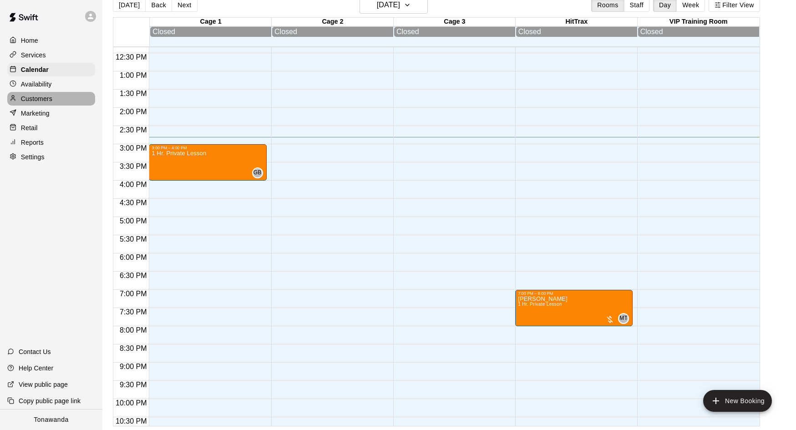
click at [71, 100] on div "Customers" at bounding box center [51, 99] width 88 height 14
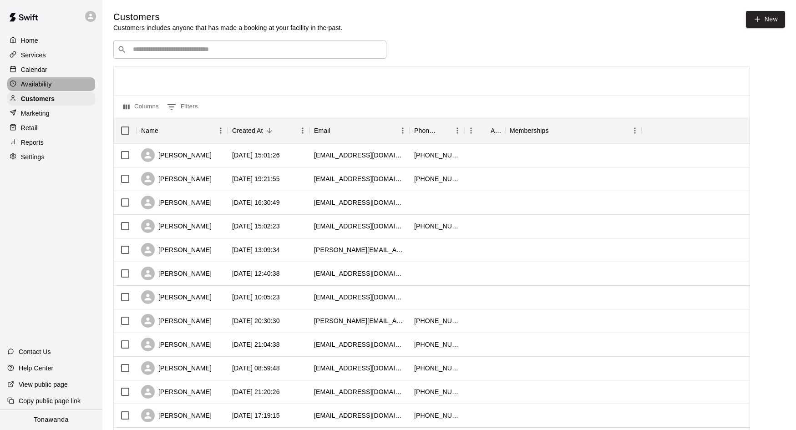
click at [51, 88] on div "Availability" at bounding box center [51, 84] width 88 height 14
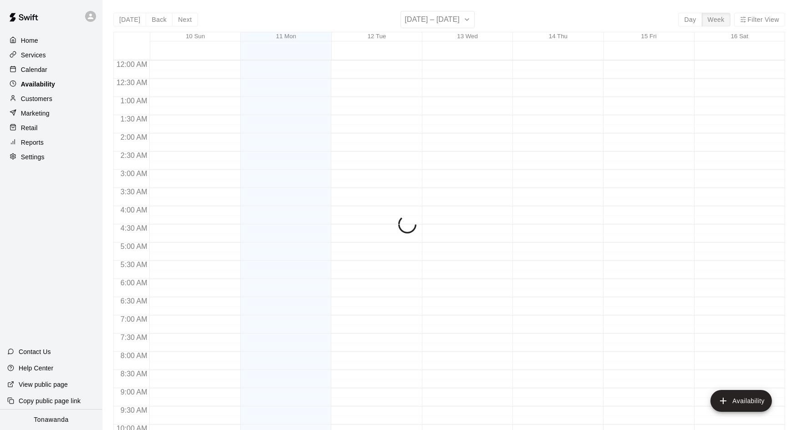
scroll to position [494, 0]
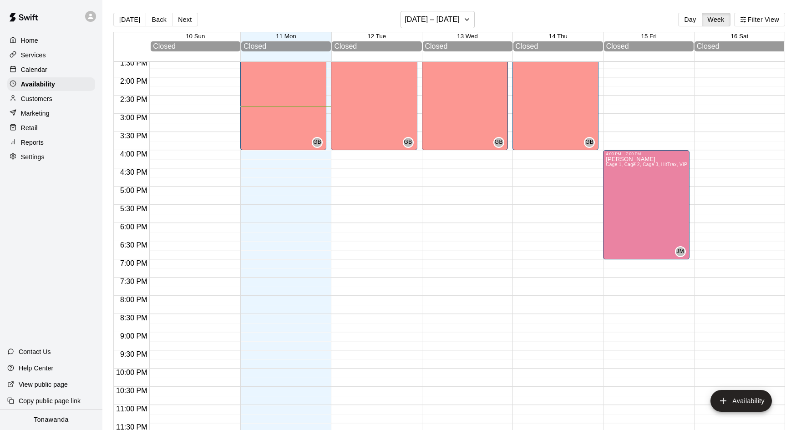
click at [51, 73] on div "Calendar" at bounding box center [51, 70] width 88 height 14
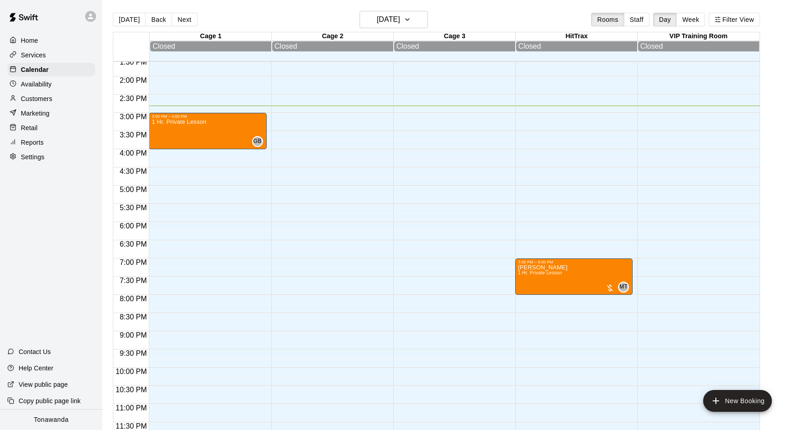
scroll to position [2, 0]
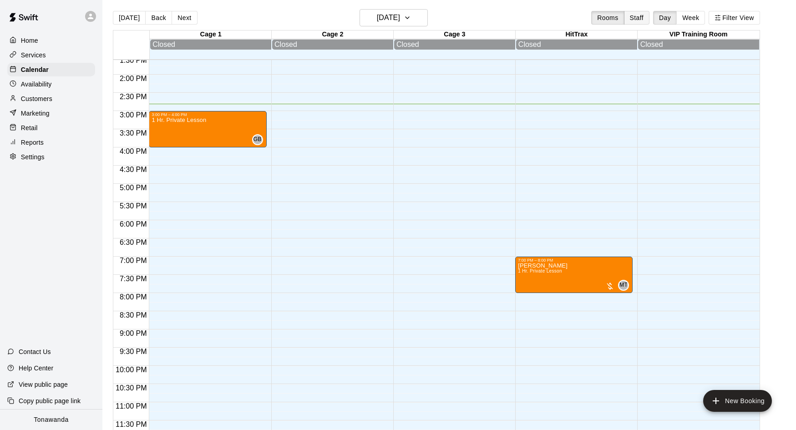
click at [640, 20] on button "Staff" at bounding box center [637, 18] width 26 height 14
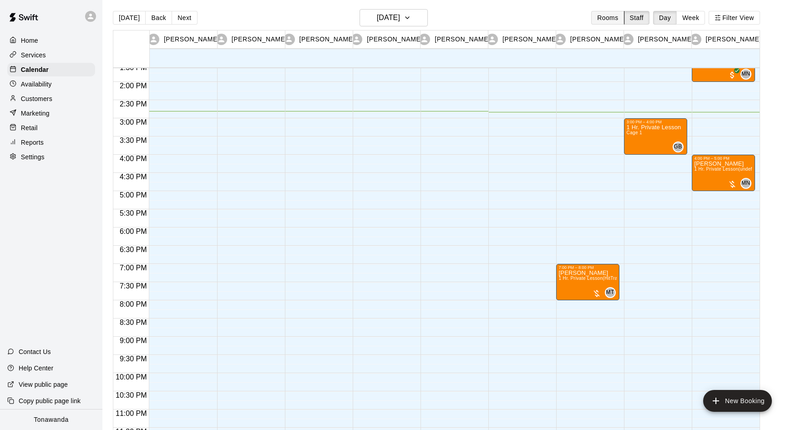
click at [616, 20] on button "Rooms" at bounding box center [607, 18] width 33 height 14
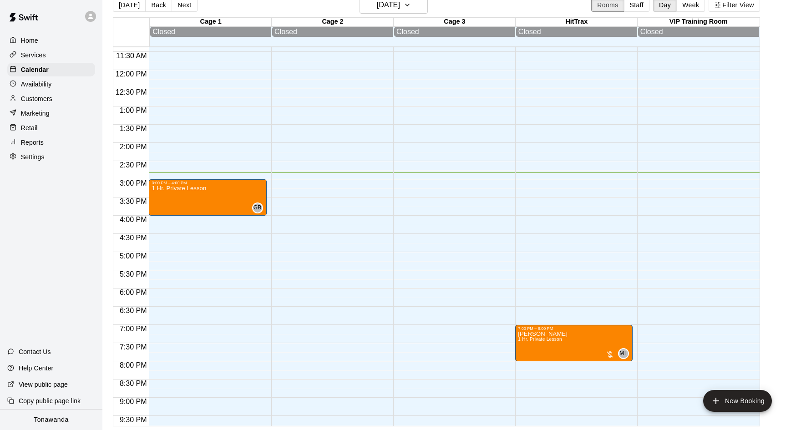
scroll to position [496, 0]
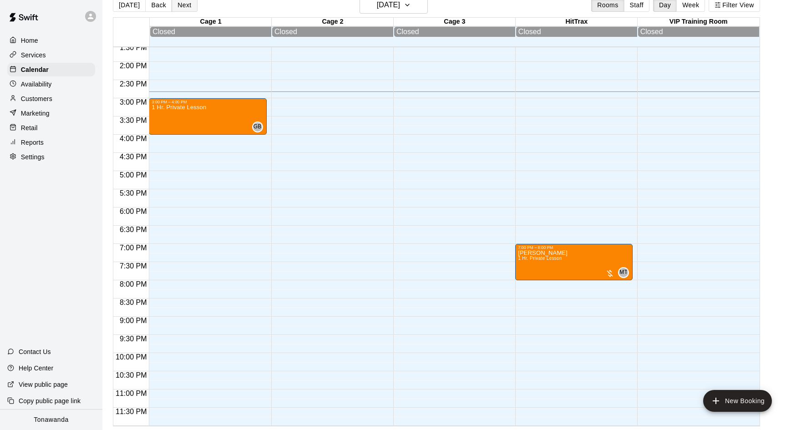
click at [189, 5] on button "Next" at bounding box center [184, 5] width 25 height 14
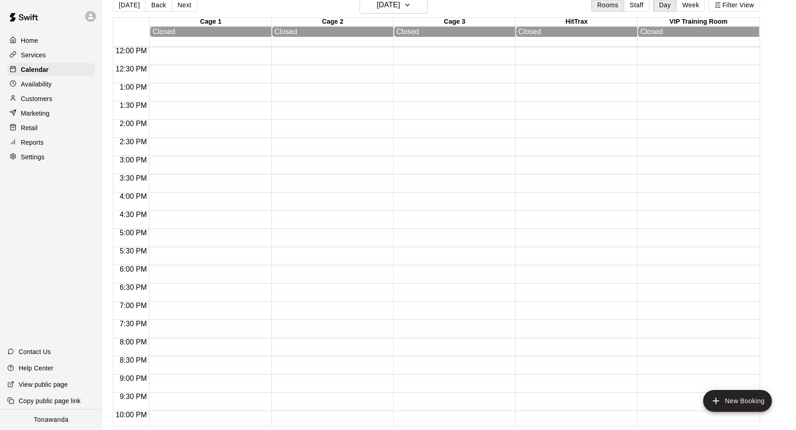
scroll to position [435, 0]
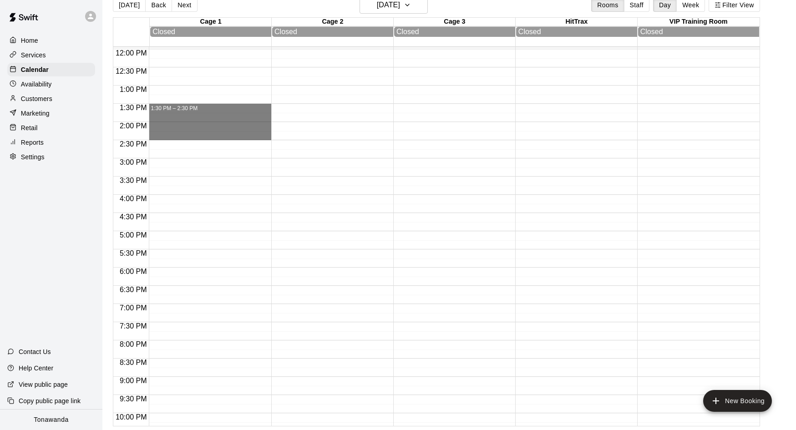
drag, startPoint x: 181, startPoint y: 106, endPoint x: 184, endPoint y: 139, distance: 33.4
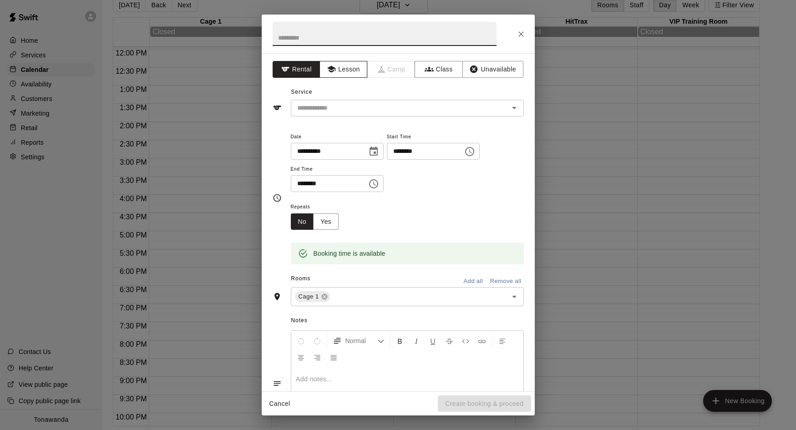
click at [347, 71] on button "Lesson" at bounding box center [343, 69] width 48 height 17
click at [352, 104] on input "text" at bounding box center [394, 107] width 201 height 11
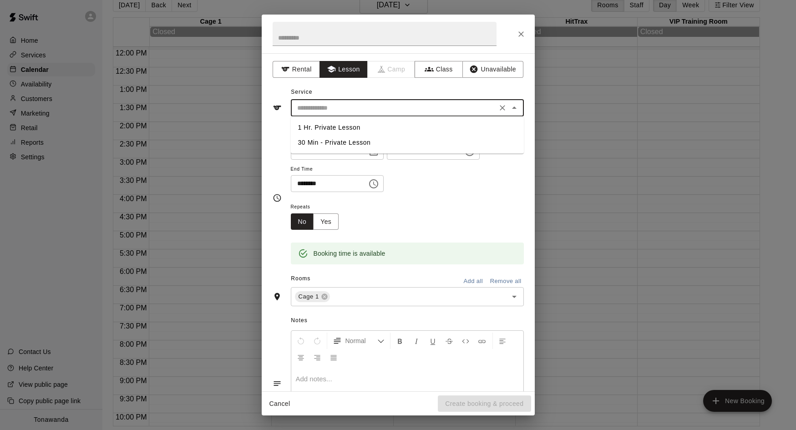
click at [345, 127] on li "1 Hr. Private Lesson" at bounding box center [407, 127] width 233 height 15
type input "**********"
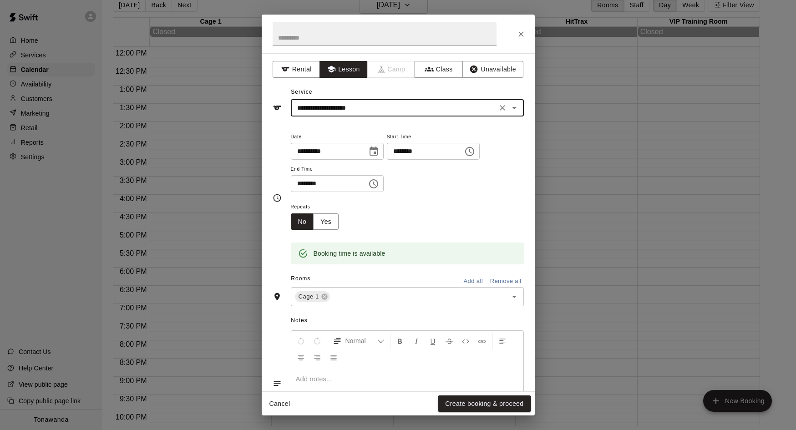
click at [502, 400] on button "Create booking & proceed" at bounding box center [484, 404] width 93 height 17
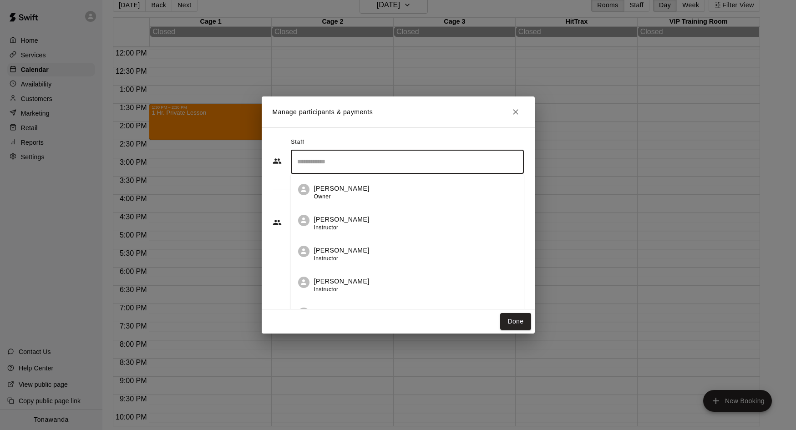
click at [355, 164] on input "Search staff" at bounding box center [407, 162] width 225 height 16
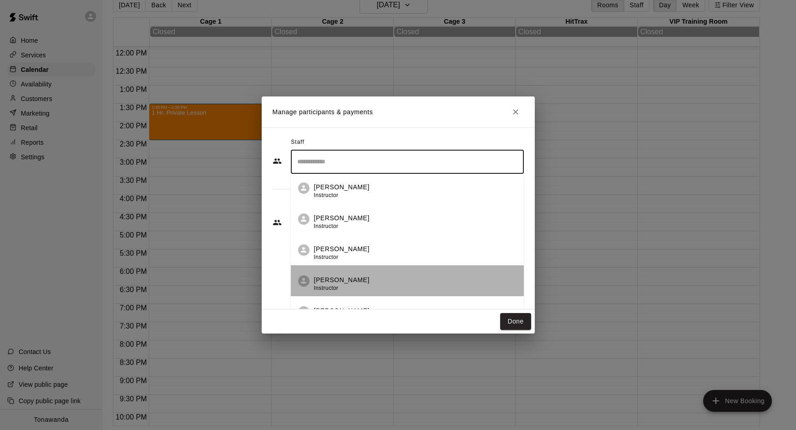
click at [355, 283] on p "[PERSON_NAME]" at bounding box center [342, 280] width 56 height 10
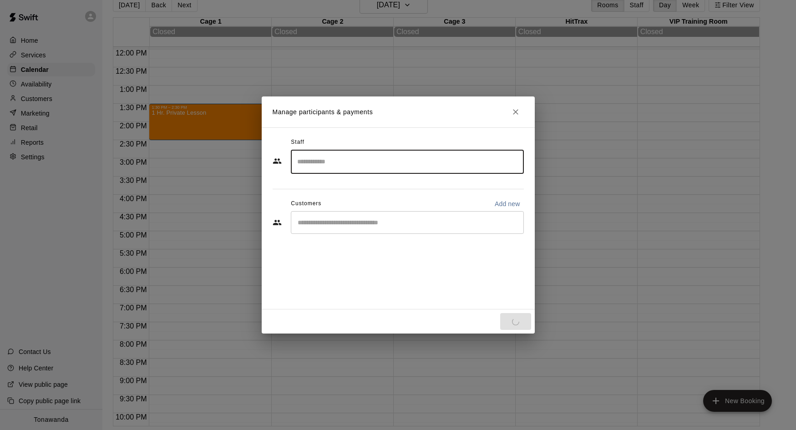
click at [345, 225] on input "Start typing to search customers..." at bounding box center [407, 222] width 225 height 9
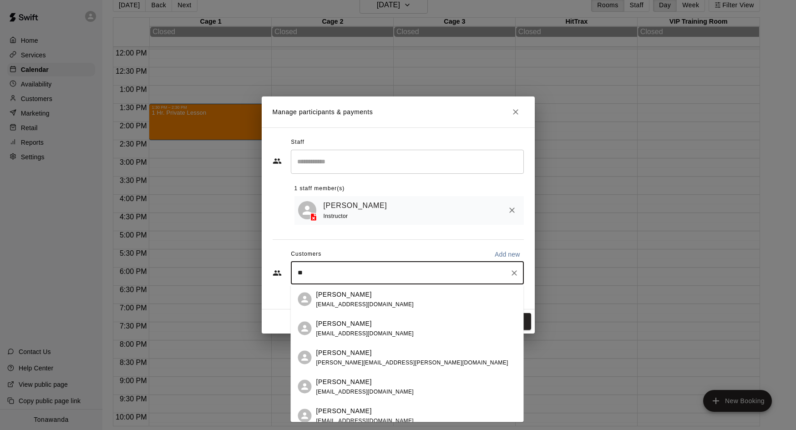
type input "*"
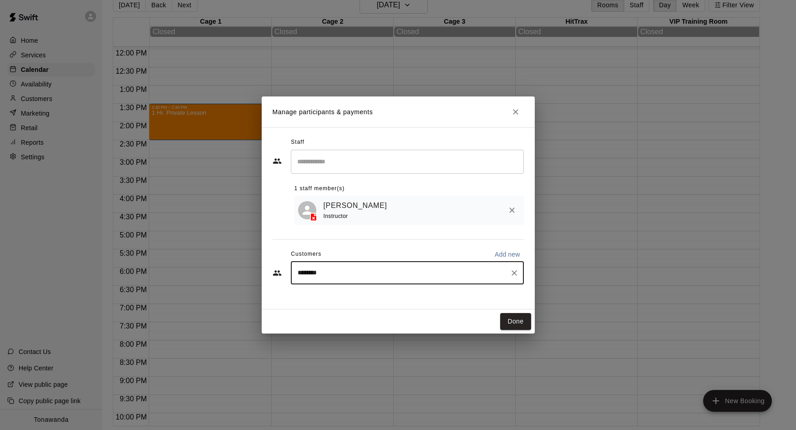
drag, startPoint x: 346, startPoint y: 269, endPoint x: 309, endPoint y: 273, distance: 37.5
click at [299, 272] on div "******** ​" at bounding box center [407, 273] width 233 height 23
drag, startPoint x: 329, startPoint y: 274, endPoint x: 285, endPoint y: 270, distance: 43.9
click at [285, 270] on div "******** ​" at bounding box center [398, 273] width 251 height 23
type input "**********"
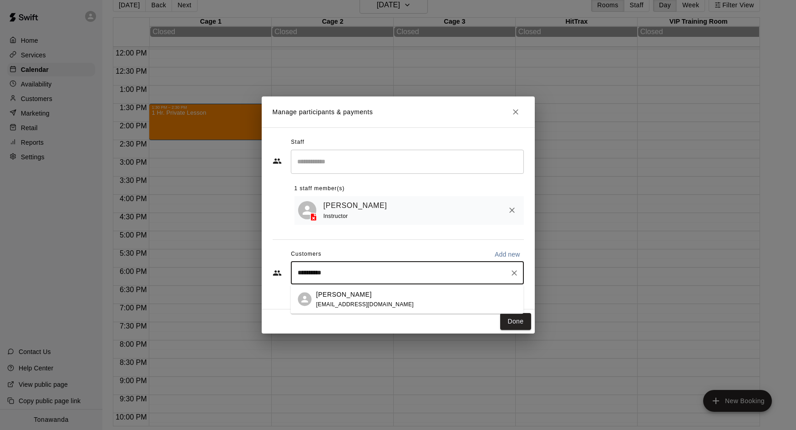
click at [370, 311] on div "[PERSON_NAME] [EMAIL_ADDRESS][DOMAIN_NAME]" at bounding box center [407, 299] width 233 height 29
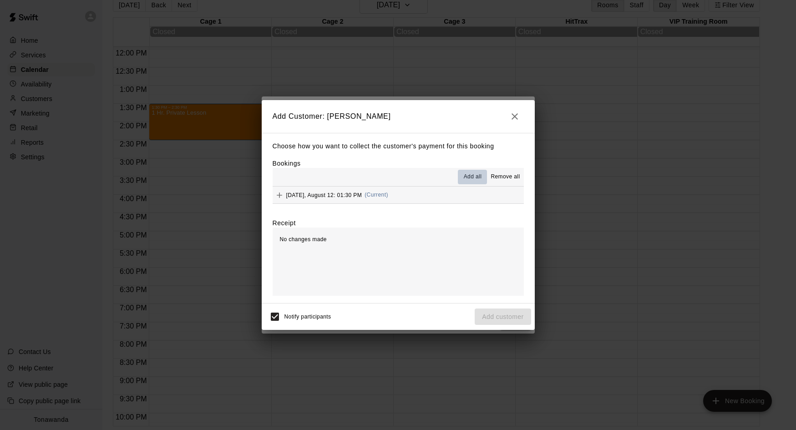
click at [469, 180] on span "Add all" at bounding box center [473, 176] width 18 height 9
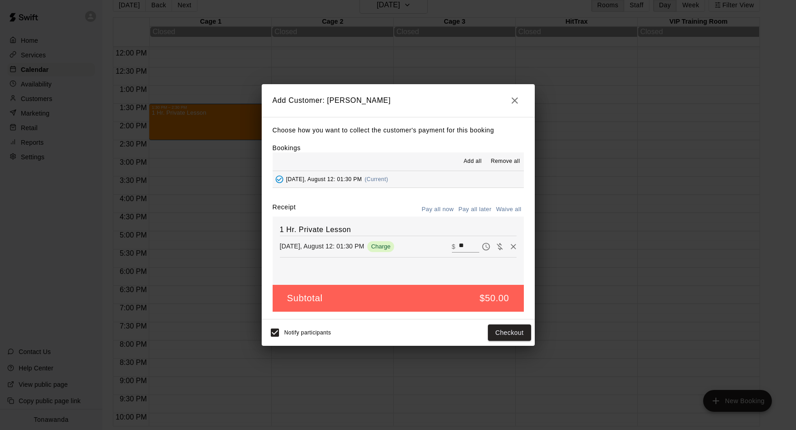
click at [483, 214] on button "Pay all later" at bounding box center [475, 210] width 38 height 14
click at [512, 337] on button "Add customer" at bounding box center [503, 333] width 56 height 17
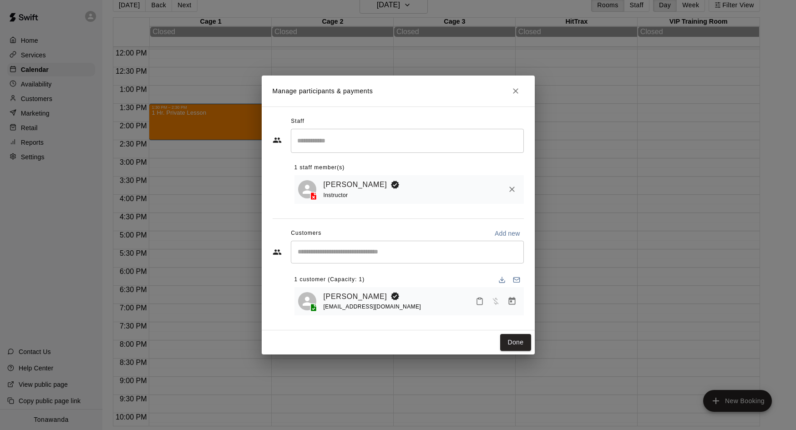
click at [379, 309] on span "[EMAIL_ADDRESS][DOMAIN_NAME]" at bounding box center [373, 307] width 98 height 6
click at [337, 296] on link "[PERSON_NAME]" at bounding box center [356, 297] width 64 height 12
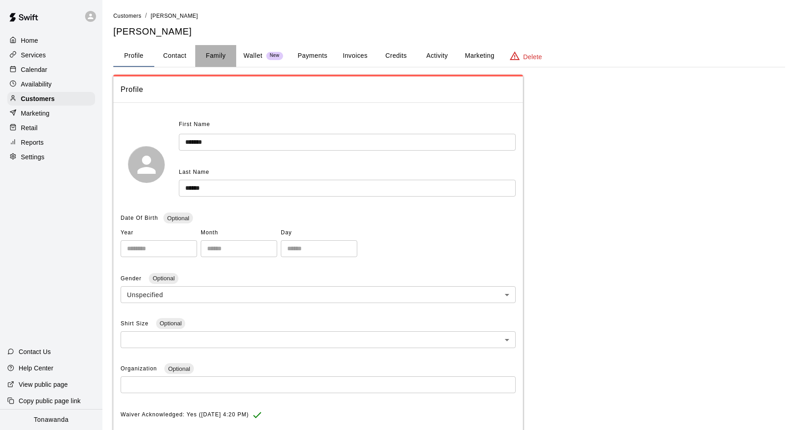
click at [207, 52] on button "Family" at bounding box center [215, 56] width 41 height 22
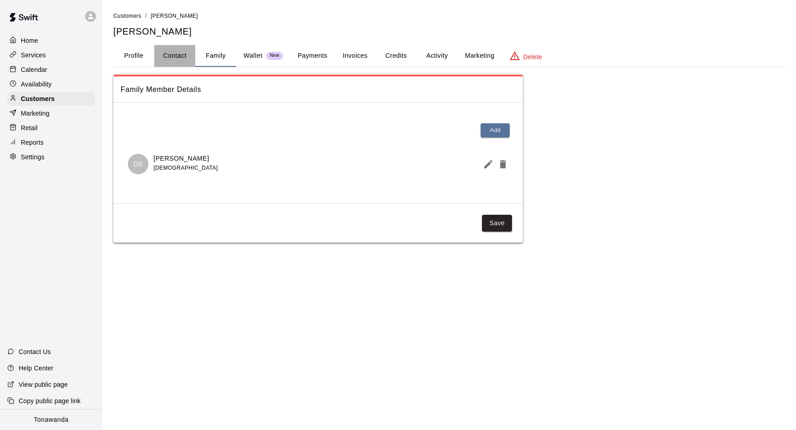
click at [180, 55] on button "Contact" at bounding box center [174, 56] width 41 height 22
select select "**"
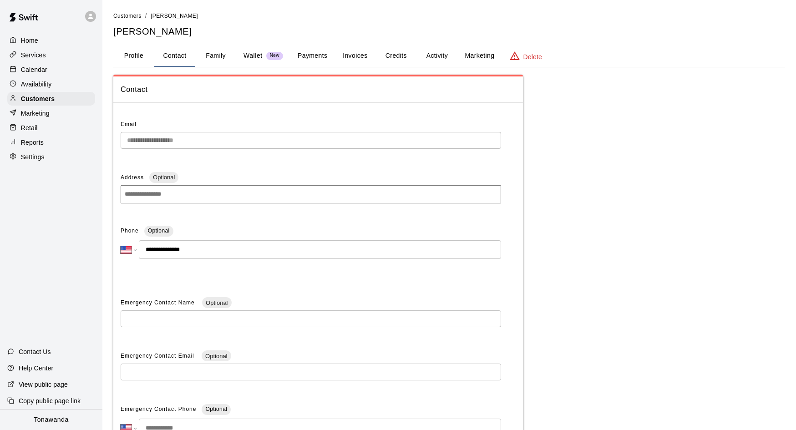
click at [363, 55] on button "Invoices" at bounding box center [355, 56] width 41 height 22
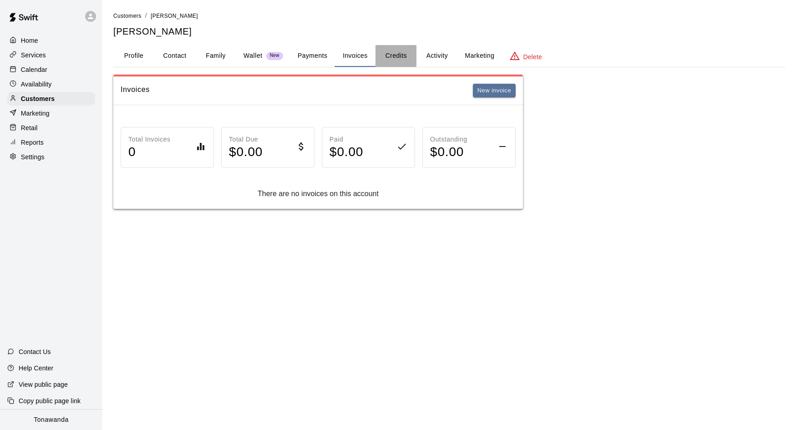
click at [385, 56] on button "Credits" at bounding box center [395, 56] width 41 height 22
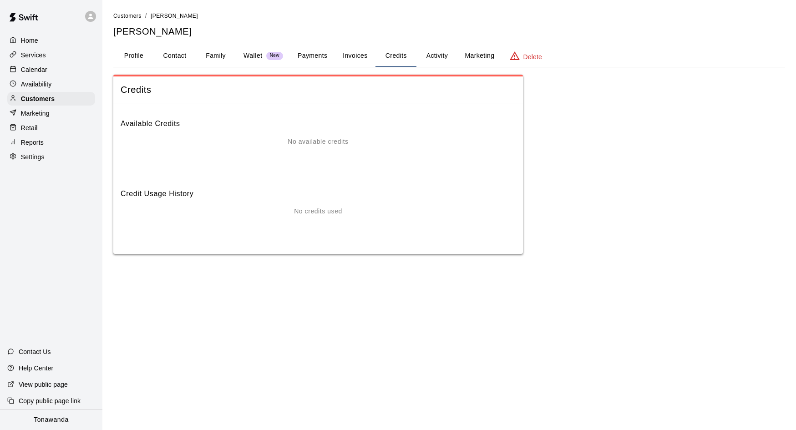
click at [435, 60] on button "Activity" at bounding box center [436, 56] width 41 height 22
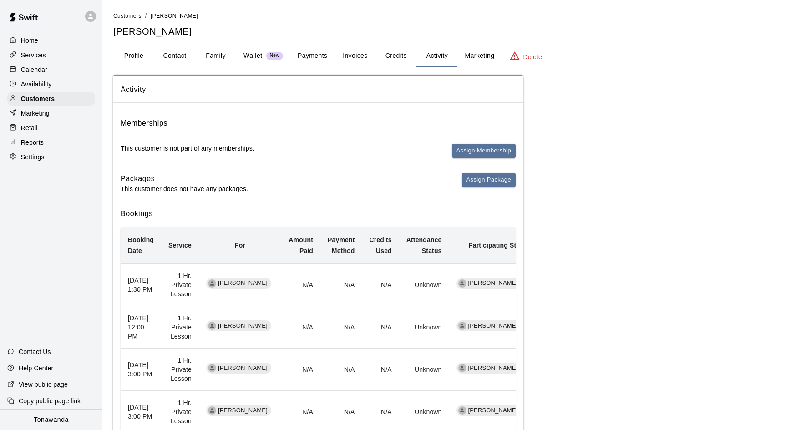
click at [47, 72] on div "Calendar" at bounding box center [51, 70] width 88 height 14
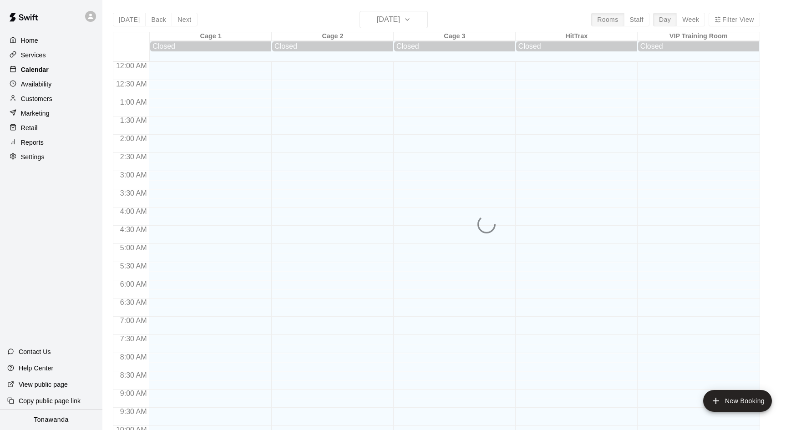
scroll to position [467, 0]
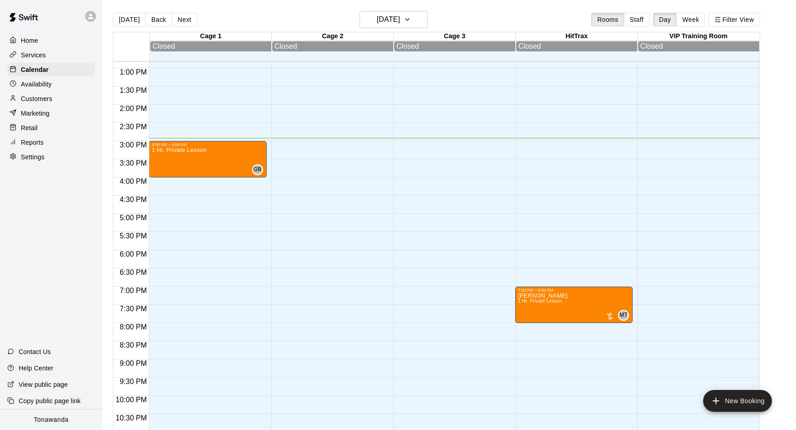
click at [236, 55] on div at bounding box center [211, 56] width 122 height 9
